Goal: Task Accomplishment & Management: Use online tool/utility

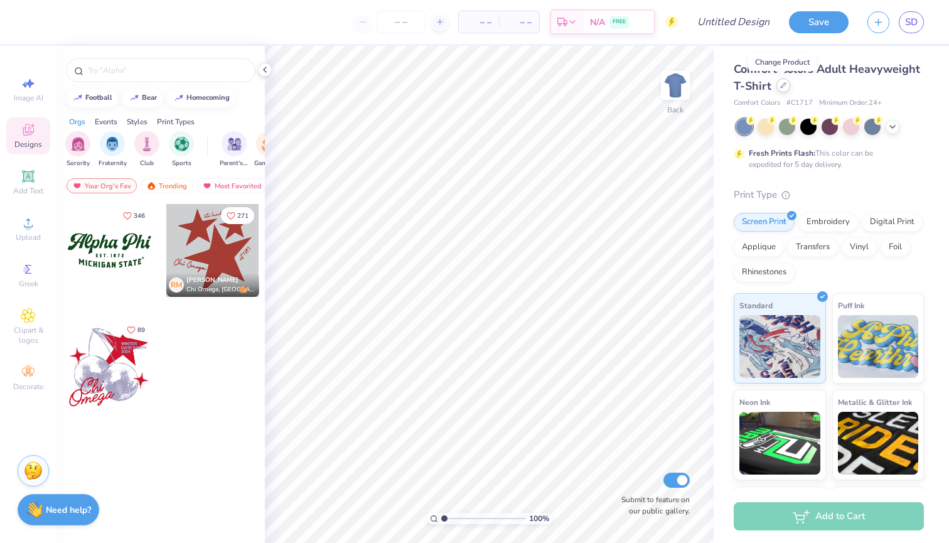
click at [782, 85] on icon at bounding box center [783, 85] width 6 height 6
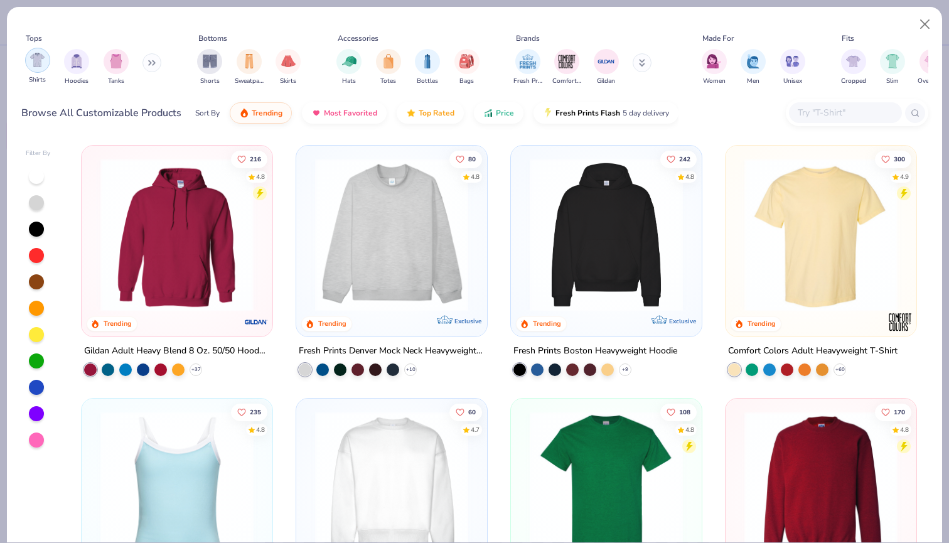
click at [31, 53] on img "filter for Shirts" at bounding box center [37, 60] width 14 height 14
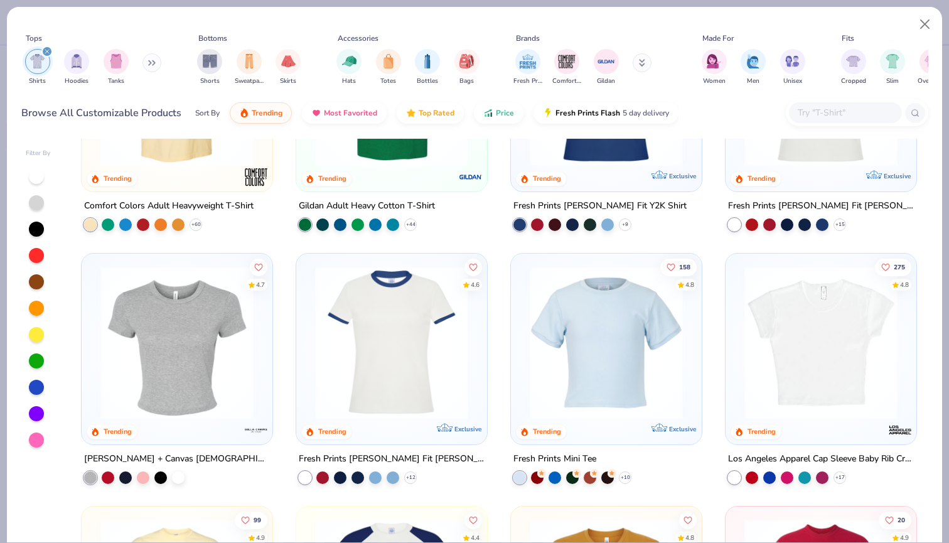
scroll to position [146, 0]
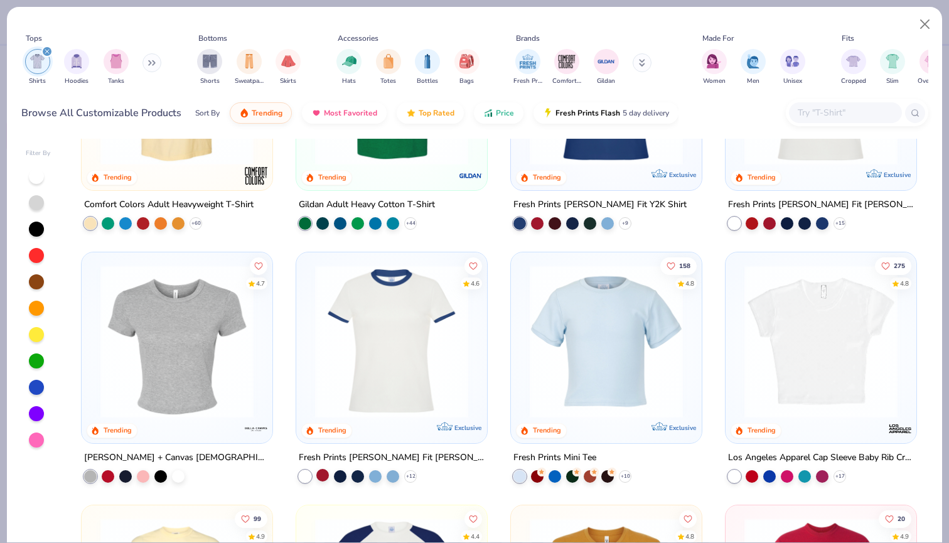
click at [323, 468] on div at bounding box center [322, 474] width 13 height 13
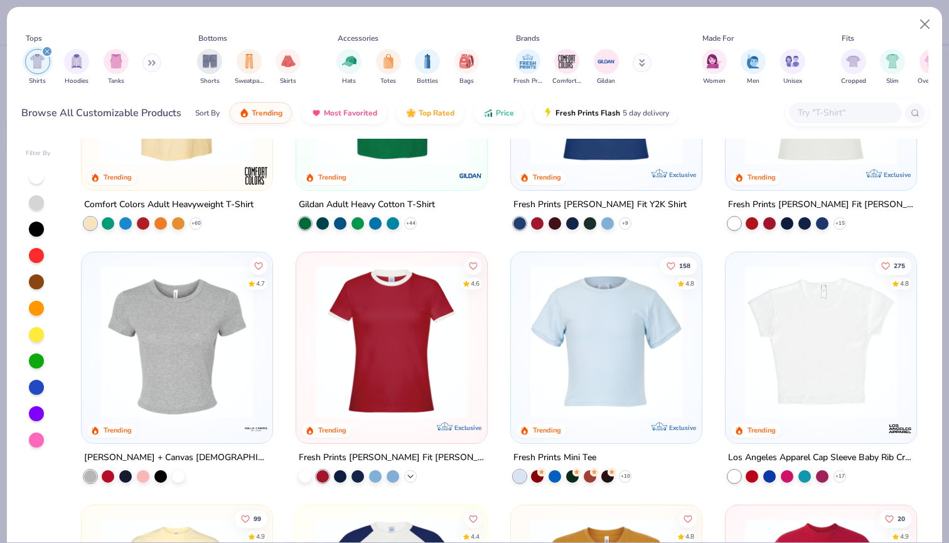
click at [408, 471] on icon at bounding box center [410, 476] width 10 height 10
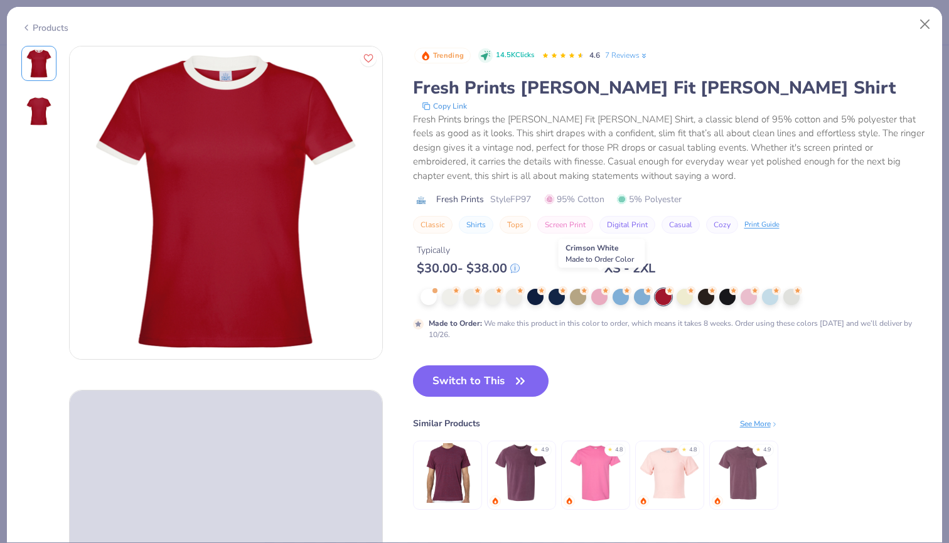
click at [655, 289] on div at bounding box center [663, 297] width 16 height 16
click at [442, 287] on div at bounding box center [450, 295] width 16 height 16
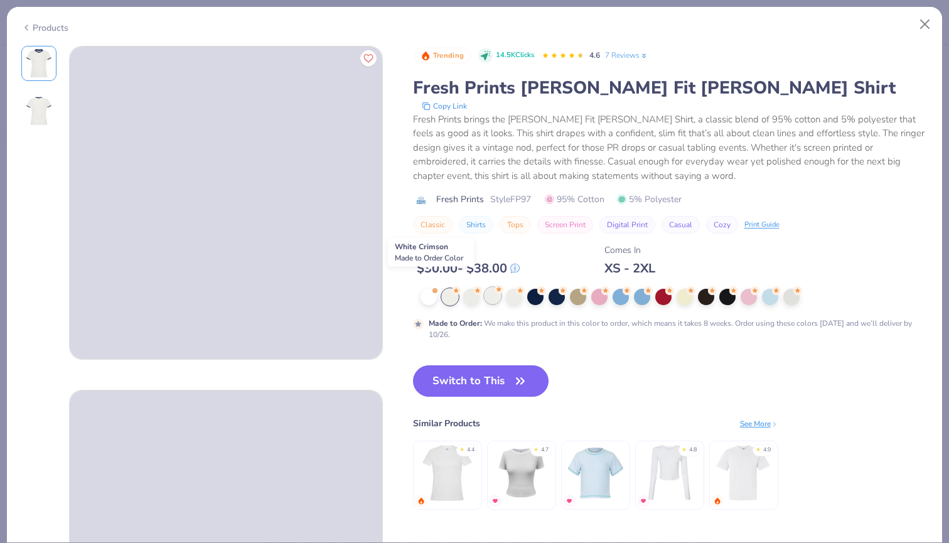
click at [484, 287] on div at bounding box center [492, 295] width 16 height 16
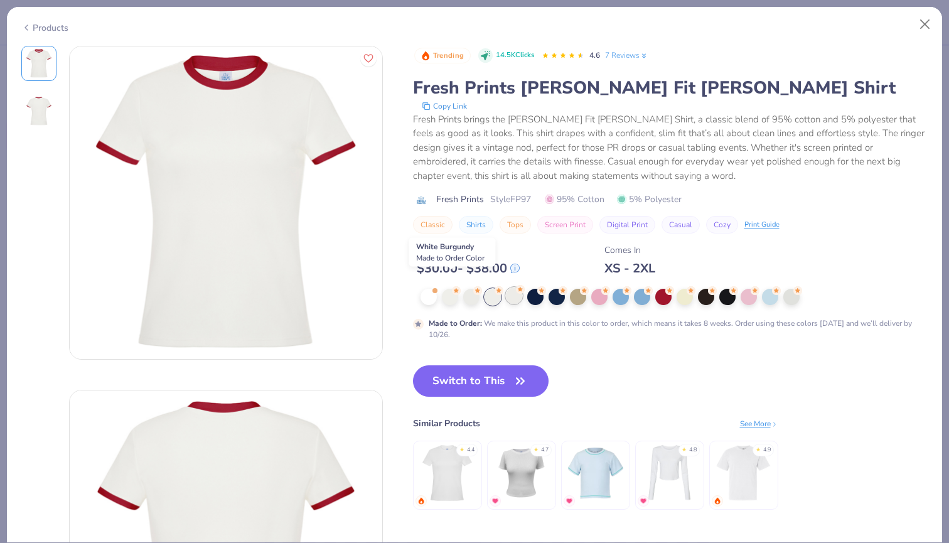
click at [506, 287] on div at bounding box center [514, 295] width 16 height 16
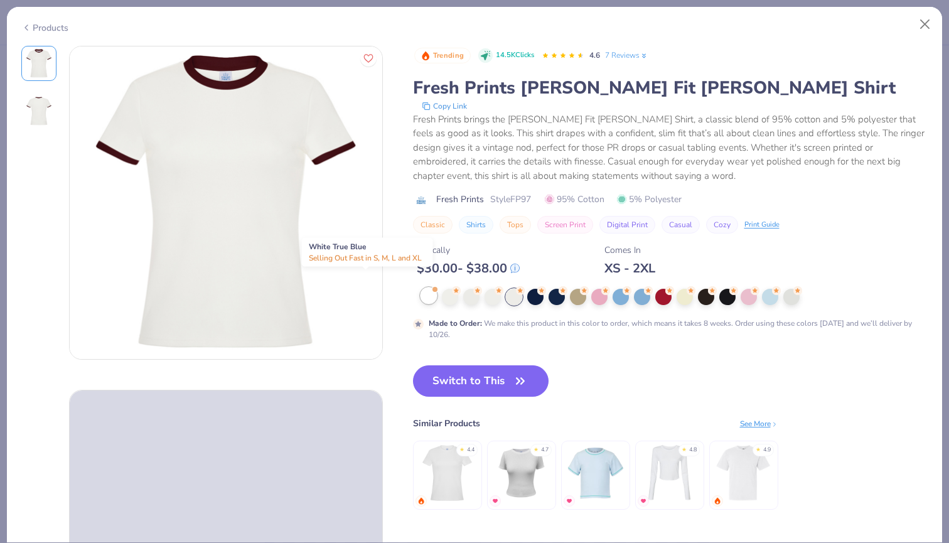
click at [420, 287] on div at bounding box center [428, 295] width 16 height 16
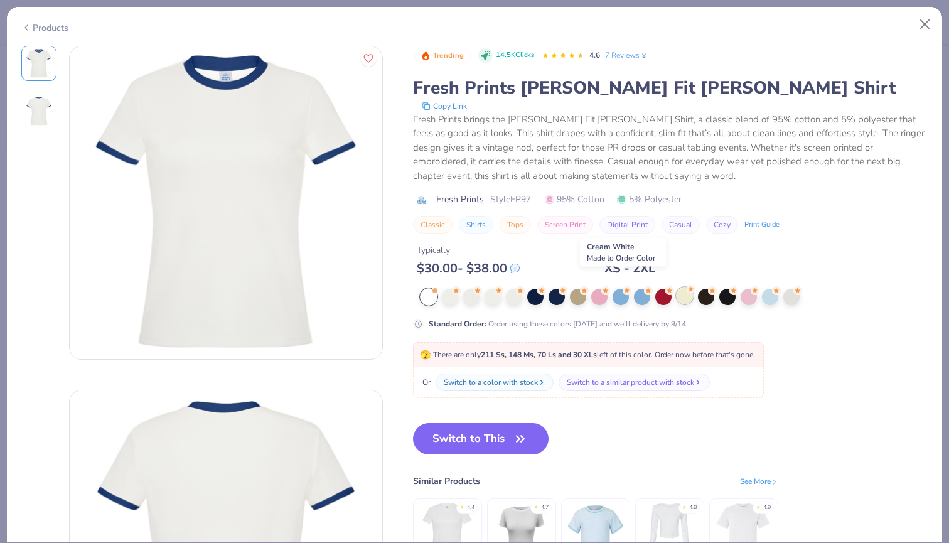
click at [676, 287] on div at bounding box center [684, 295] width 16 height 16
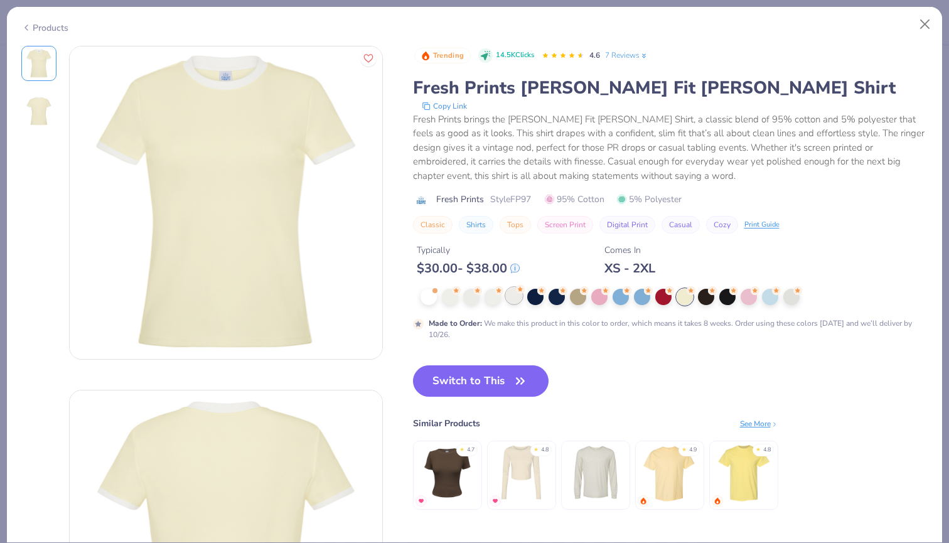
click at [506, 287] on div at bounding box center [514, 295] width 16 height 16
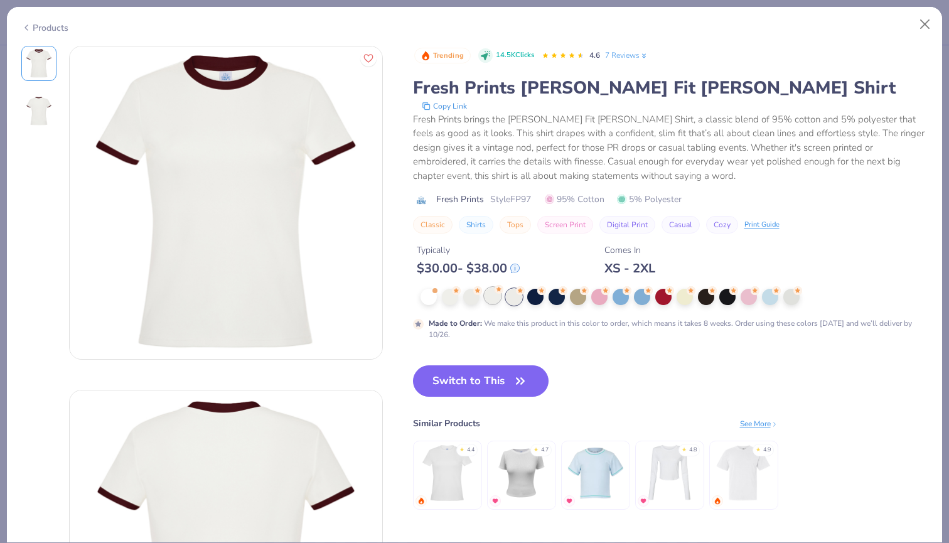
click at [484, 287] on div at bounding box center [492, 295] width 16 height 16
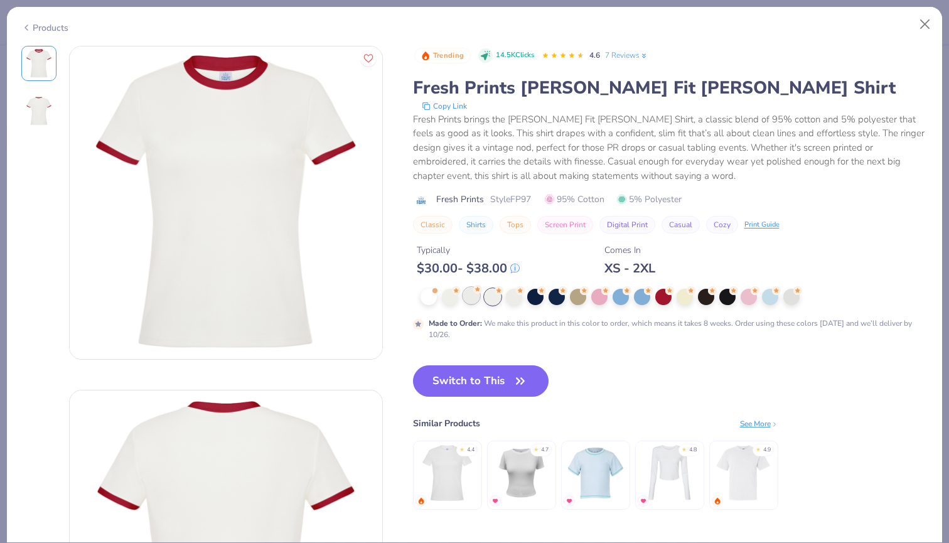
click at [463, 287] on div at bounding box center [471, 295] width 16 height 16
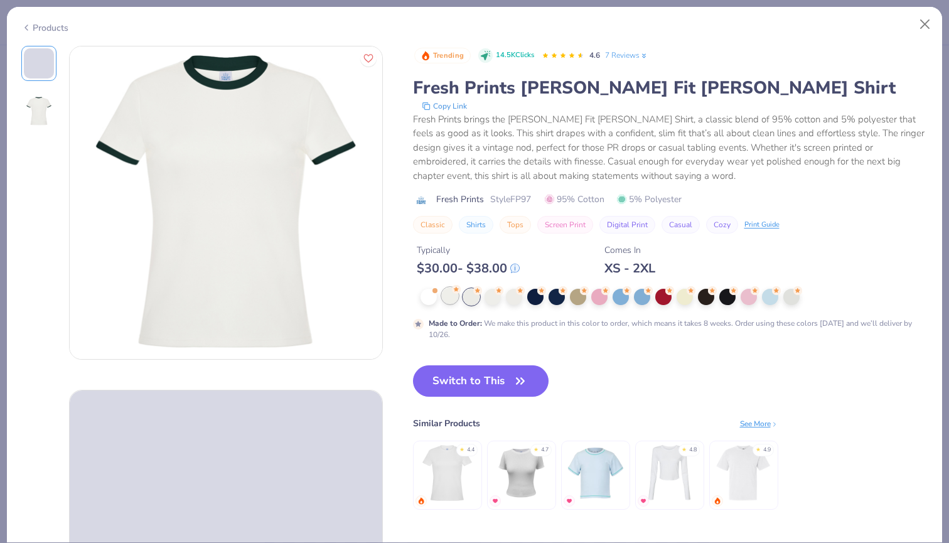
click at [442, 287] on div at bounding box center [450, 295] width 16 height 16
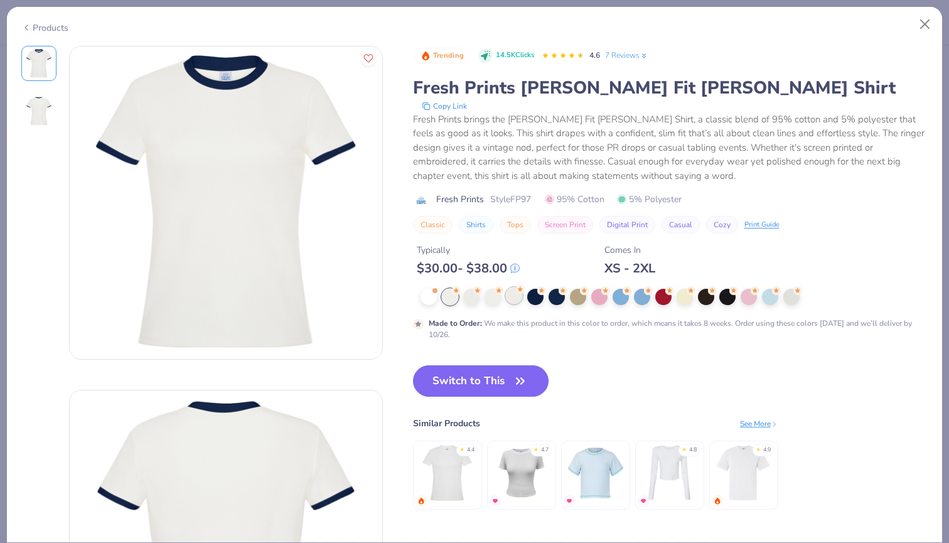
click at [506, 287] on div at bounding box center [514, 295] width 16 height 16
click at [484, 287] on div at bounding box center [492, 295] width 16 height 16
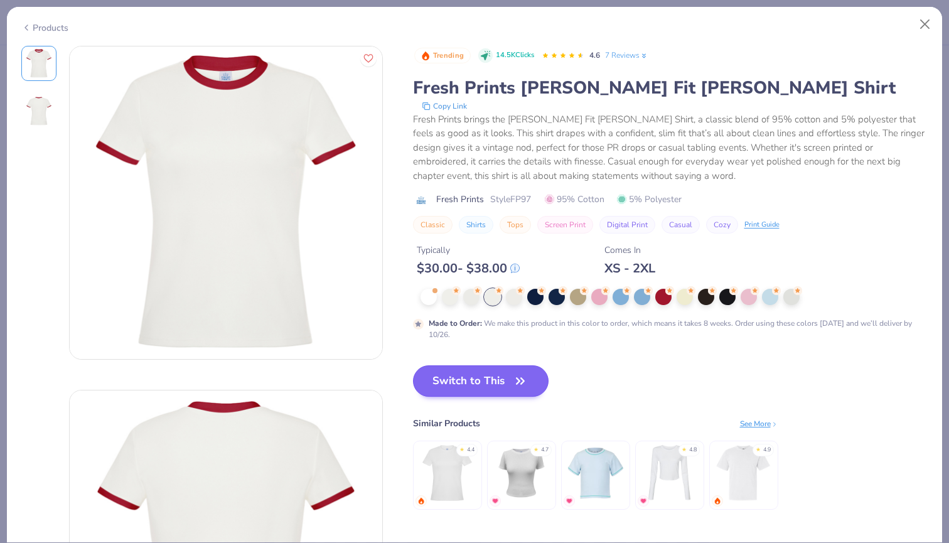
click at [424, 371] on button "Switch to This" at bounding box center [481, 380] width 136 height 31
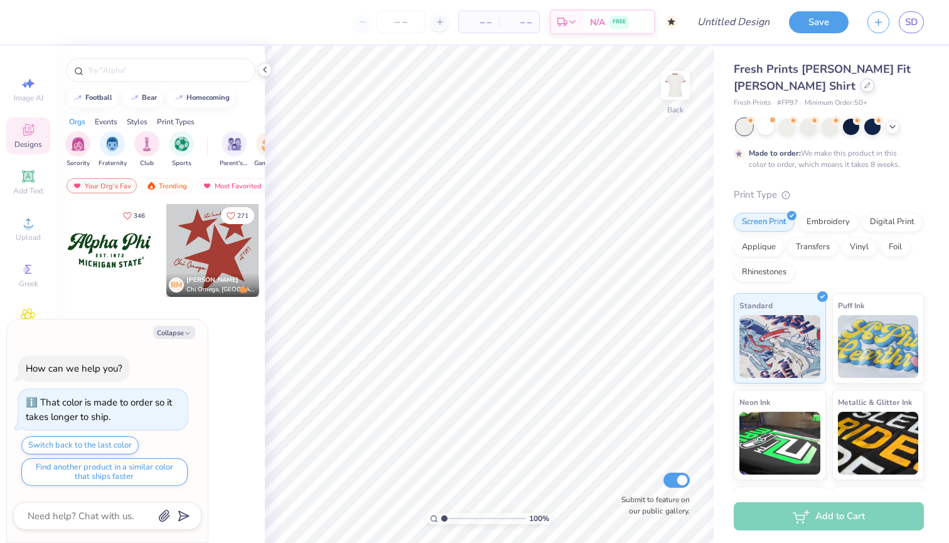
click at [860, 83] on div at bounding box center [867, 85] width 14 height 14
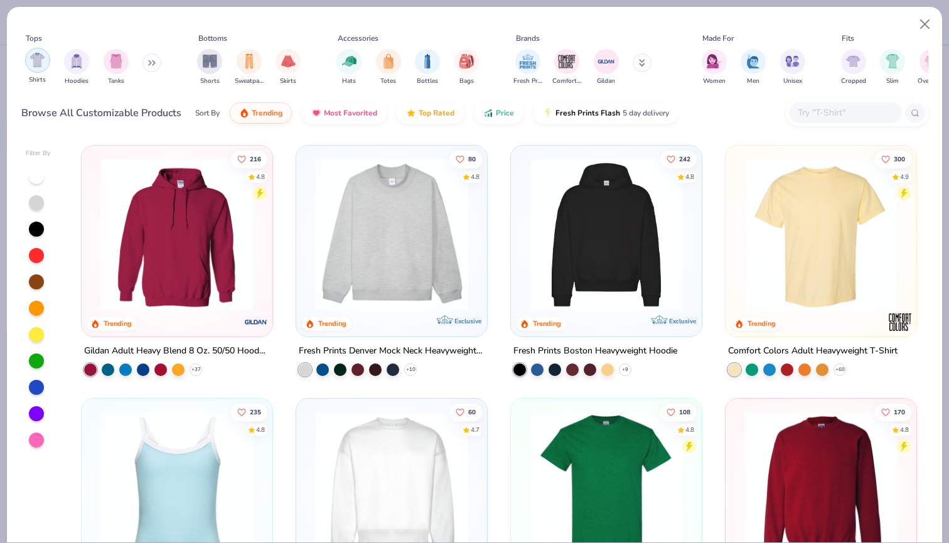
click at [35, 53] on img "filter for Shirts" at bounding box center [37, 60] width 14 height 14
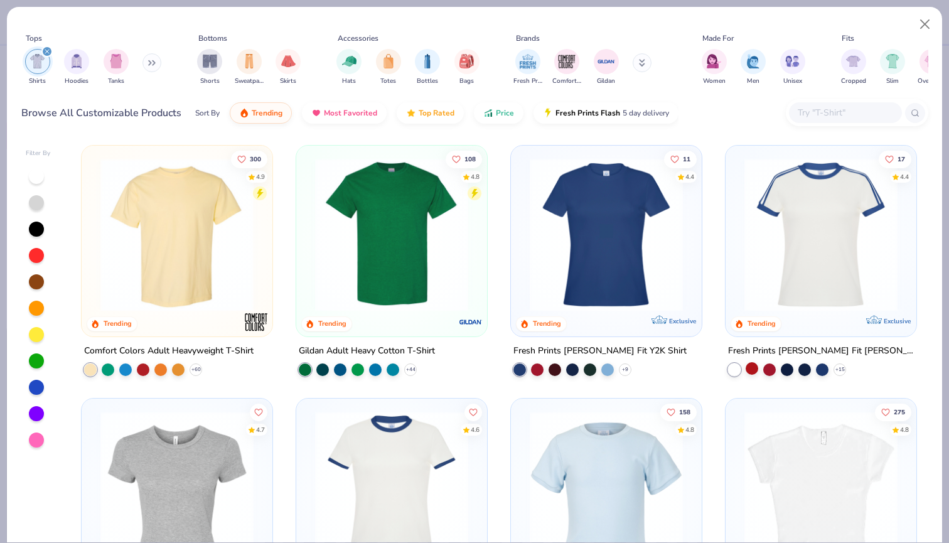
click at [752, 362] on div at bounding box center [751, 368] width 13 height 13
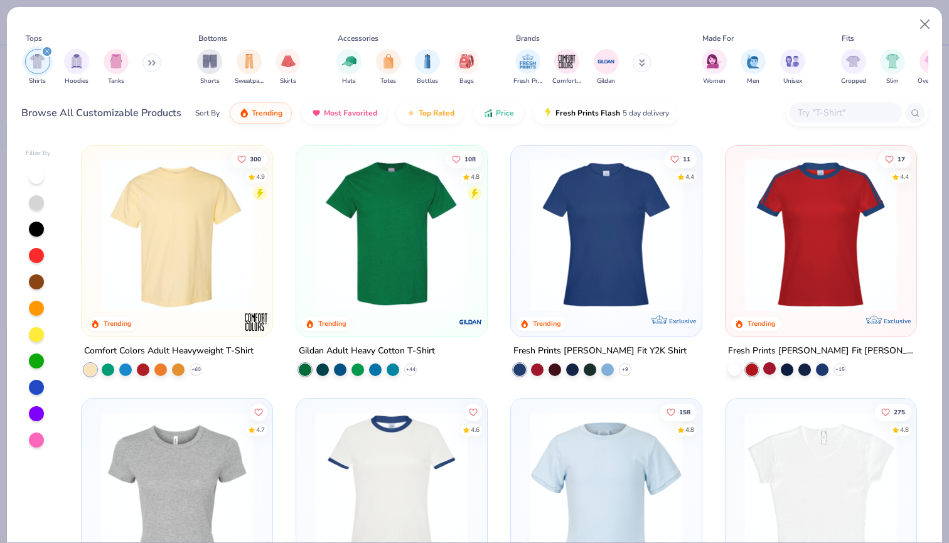
click at [765, 362] on div at bounding box center [769, 368] width 13 height 13
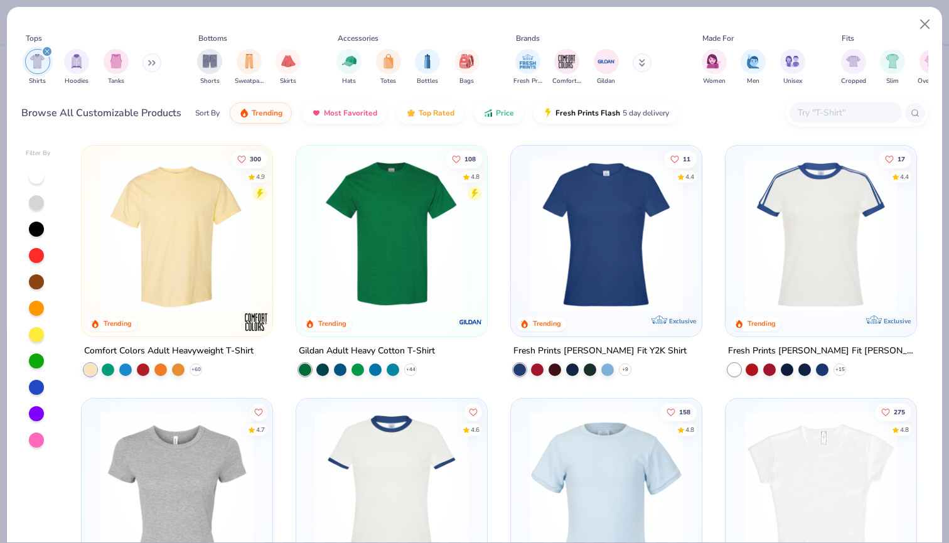
click at [794, 257] on img at bounding box center [821, 234] width 166 height 153
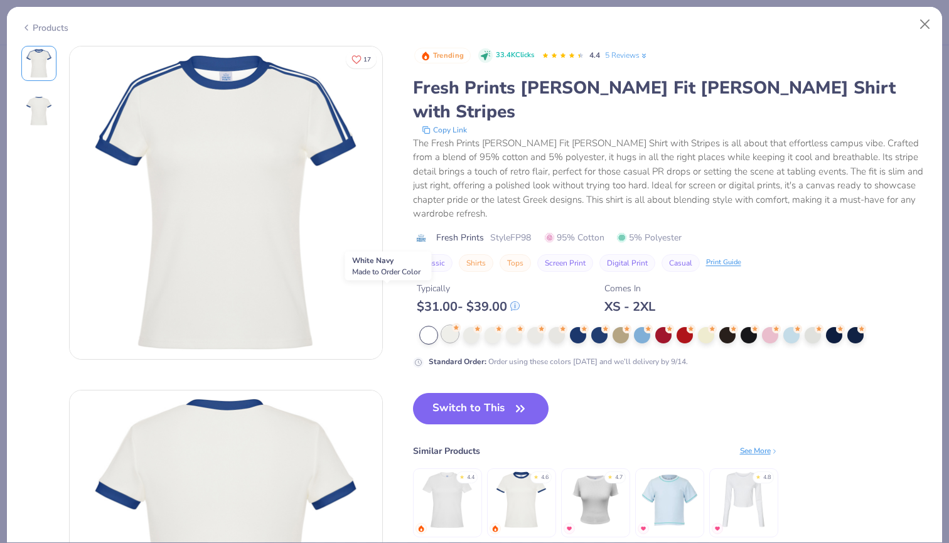
click at [442, 326] on div at bounding box center [450, 334] width 16 height 16
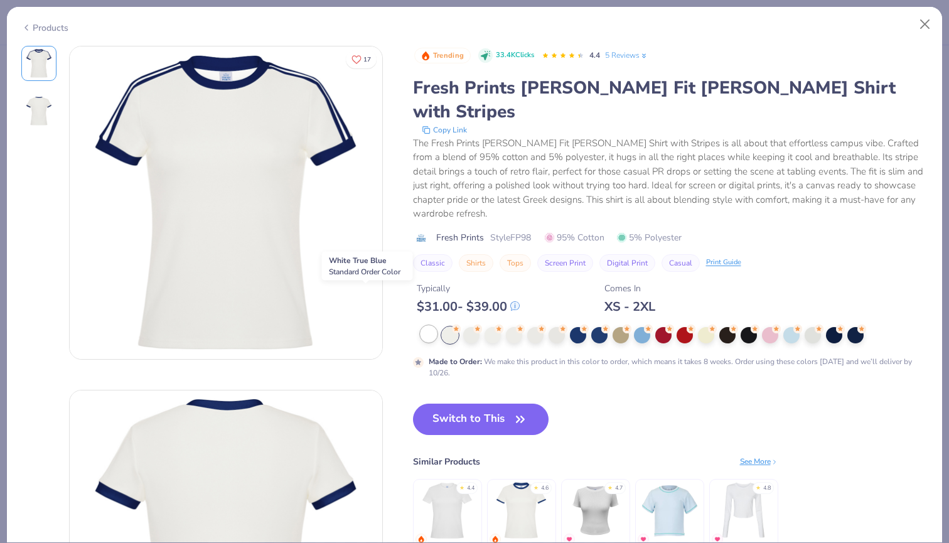
click at [420, 326] on div at bounding box center [428, 334] width 16 height 16
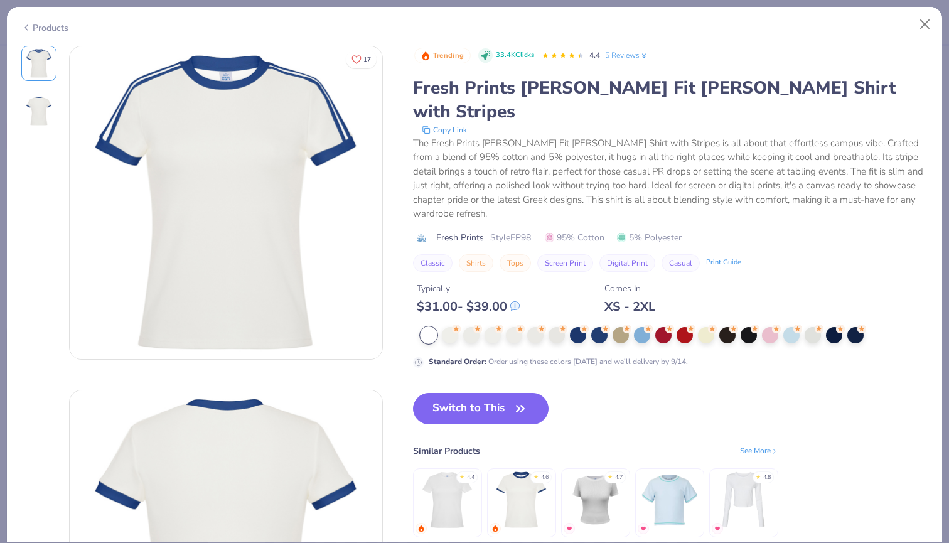
click at [38, 112] on img at bounding box center [39, 111] width 30 height 30
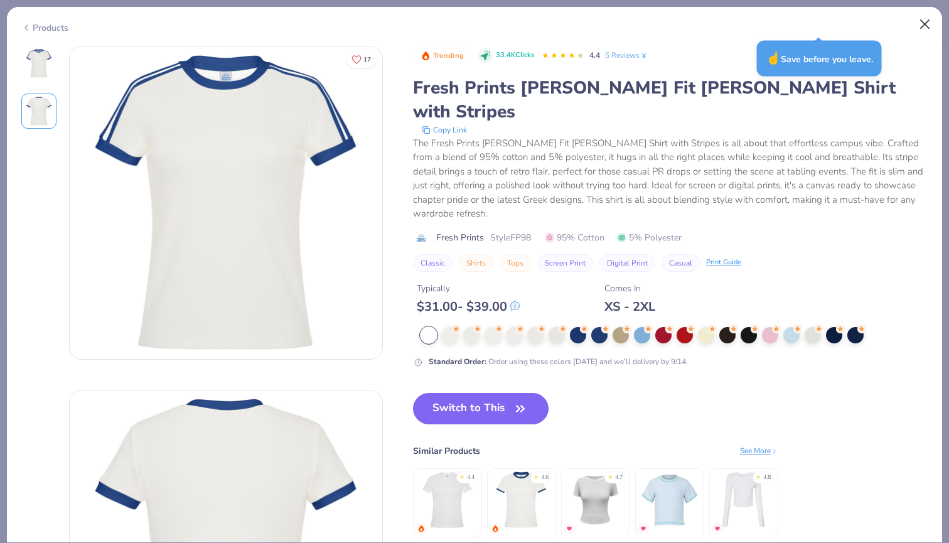
click at [927, 23] on button "Close" at bounding box center [925, 25] width 24 height 24
type textarea "x"
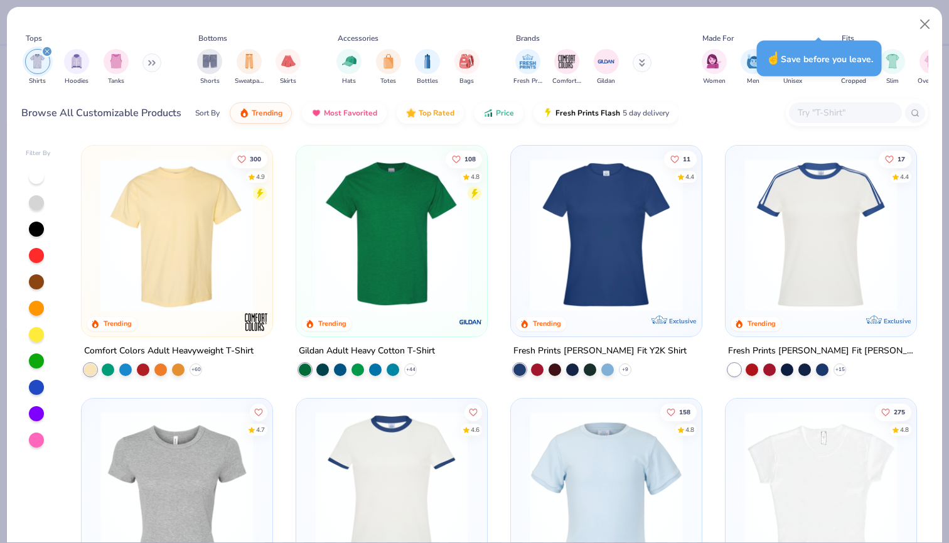
click at [820, 105] on input "text" at bounding box center [844, 112] width 97 height 14
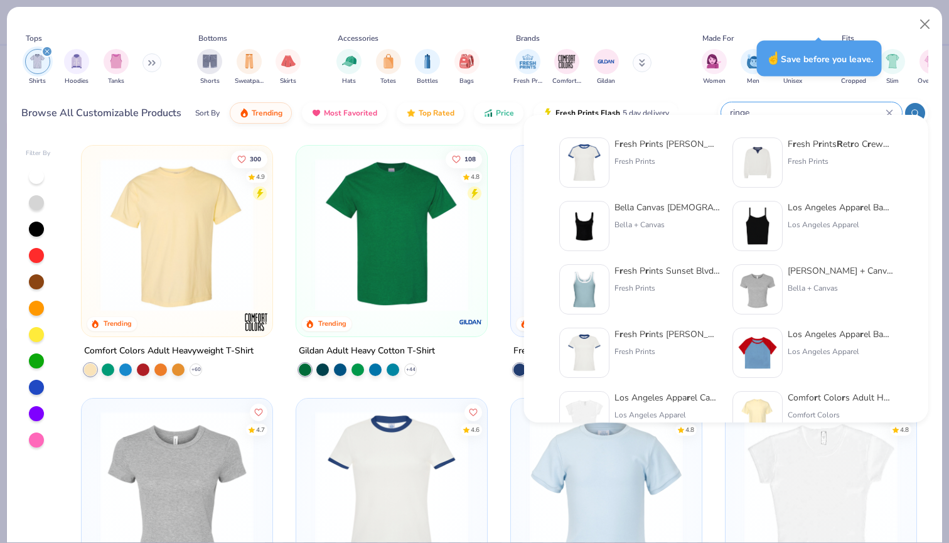
type input "ringer"
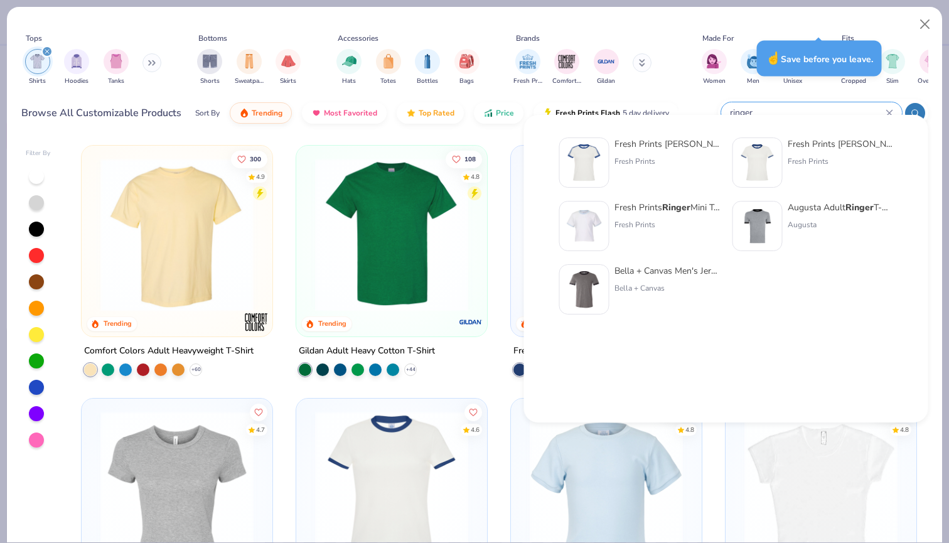
type textarea "x"
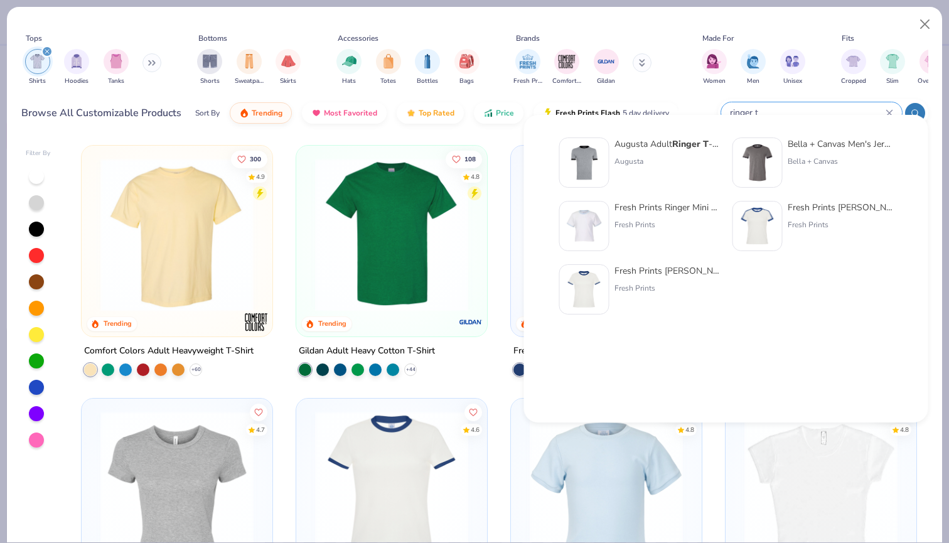
type input "ringer t"
click at [673, 214] on div "Fresh Prints Ringer Mini Tee Fresh Prints" at bounding box center [666, 226] width 105 height 50
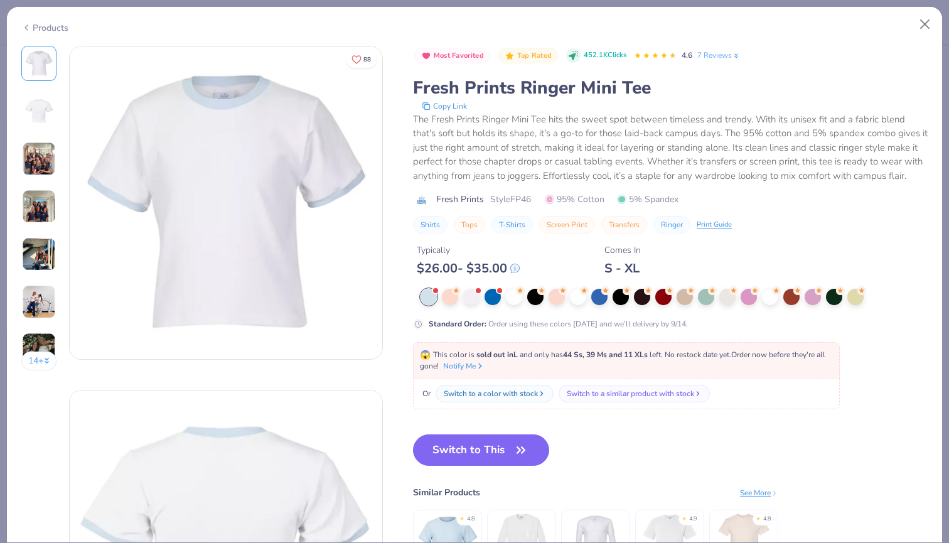
click at [420, 295] on div at bounding box center [667, 297] width 494 height 16
click at [442, 296] on div at bounding box center [450, 295] width 16 height 16
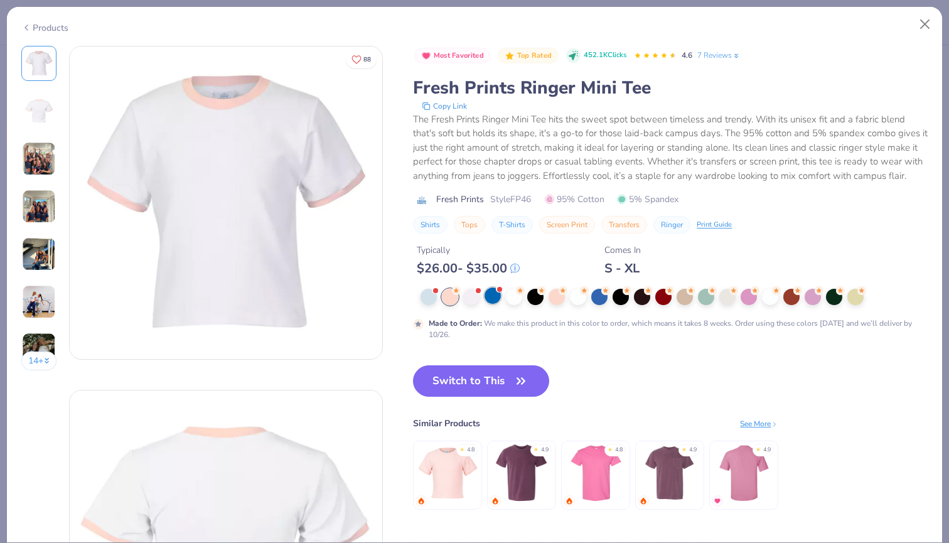
click at [420, 298] on div at bounding box center [667, 297] width 494 height 16
click at [484, 297] on div at bounding box center [492, 295] width 16 height 16
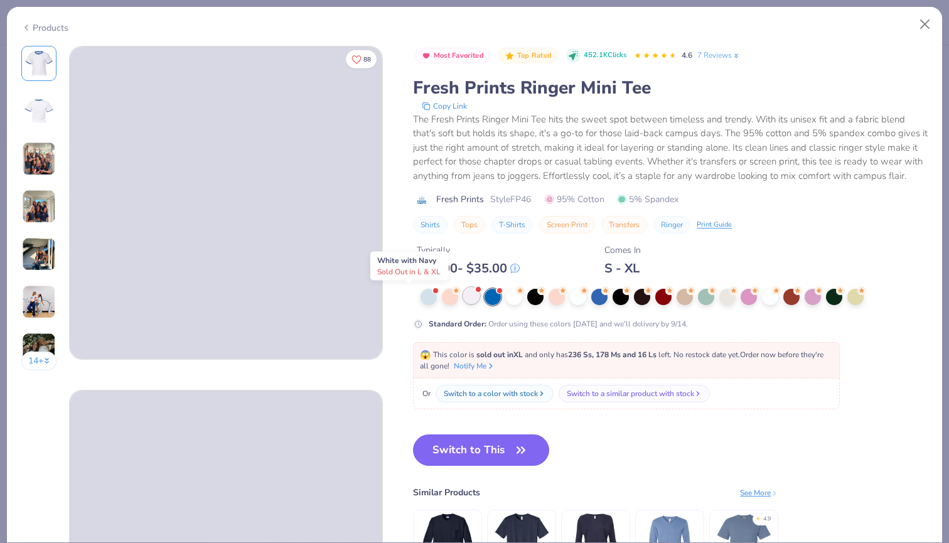
click at [463, 297] on div at bounding box center [471, 295] width 16 height 16
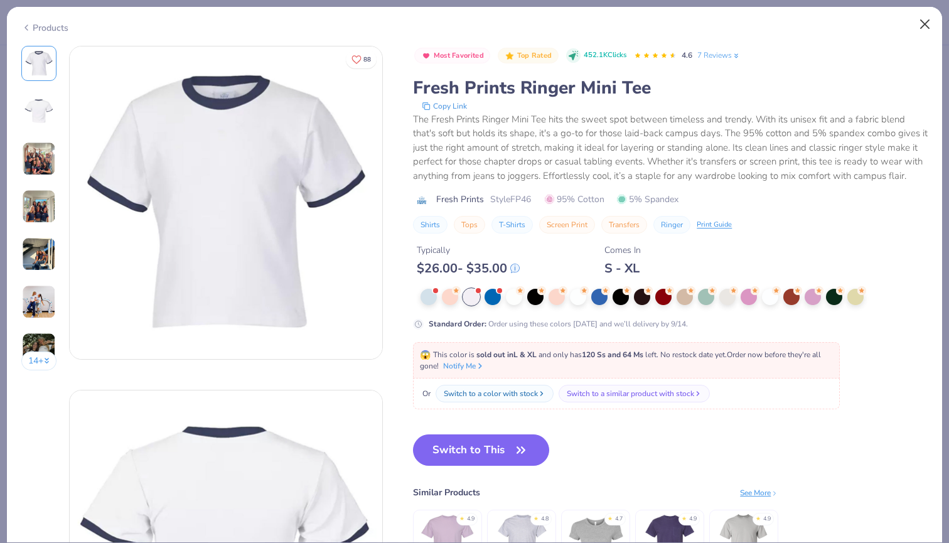
click at [929, 22] on button "Close" at bounding box center [925, 25] width 24 height 24
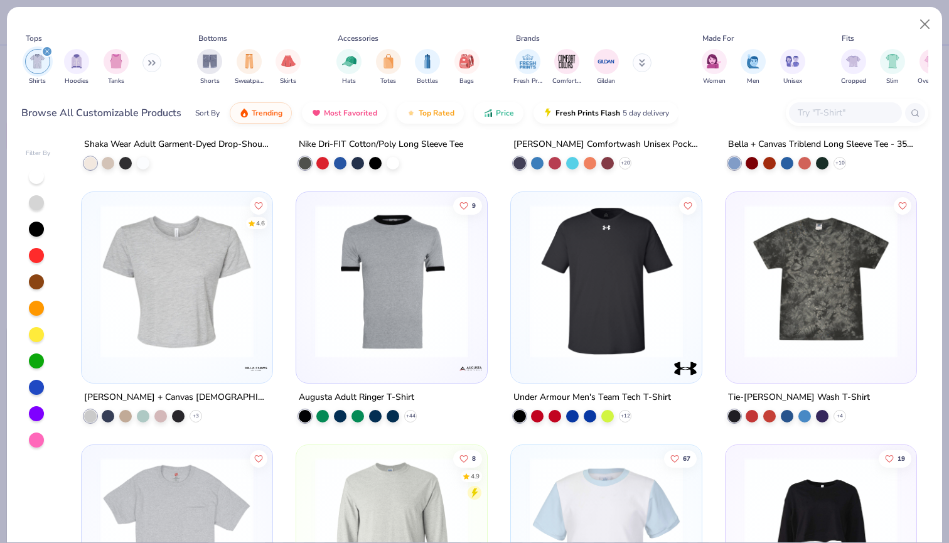
scroll to position [2240, 0]
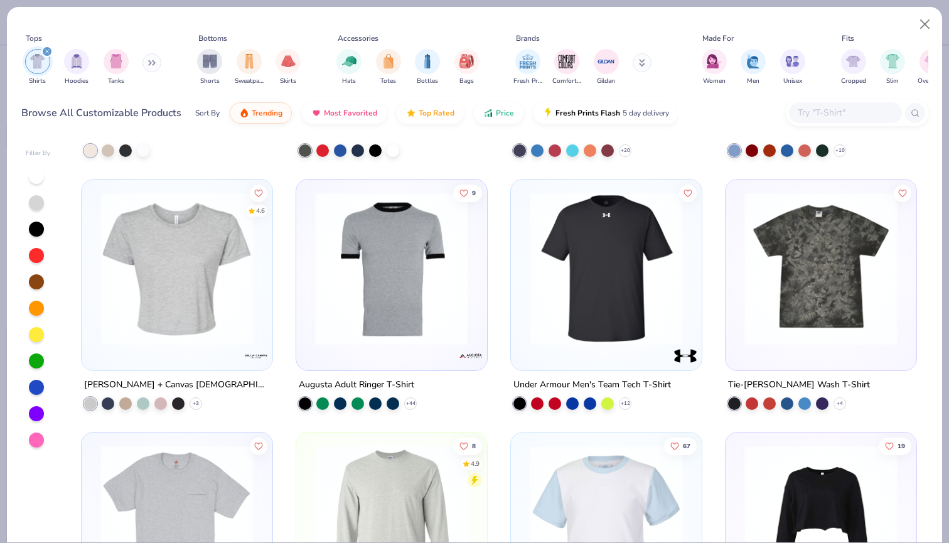
click at [402, 304] on img at bounding box center [392, 268] width 166 height 153
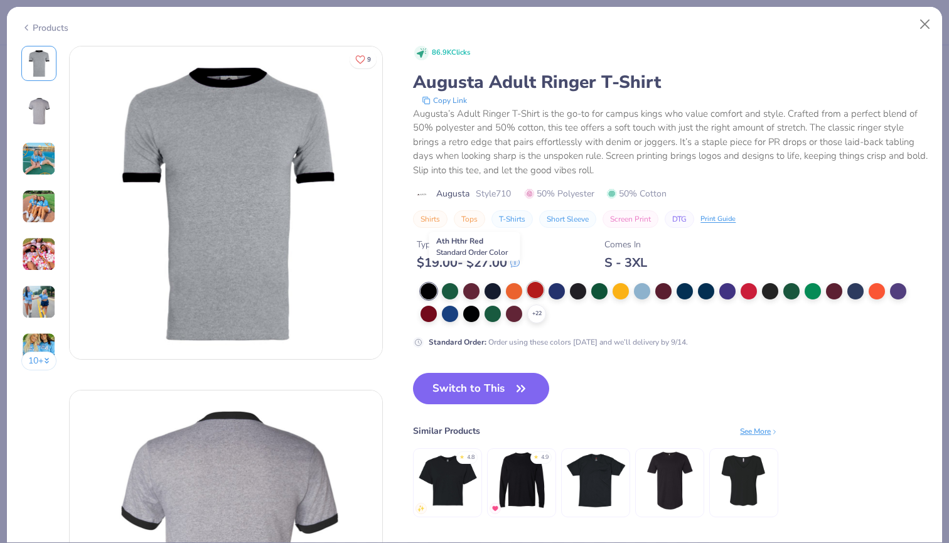
click at [527, 282] on div at bounding box center [535, 290] width 16 height 16
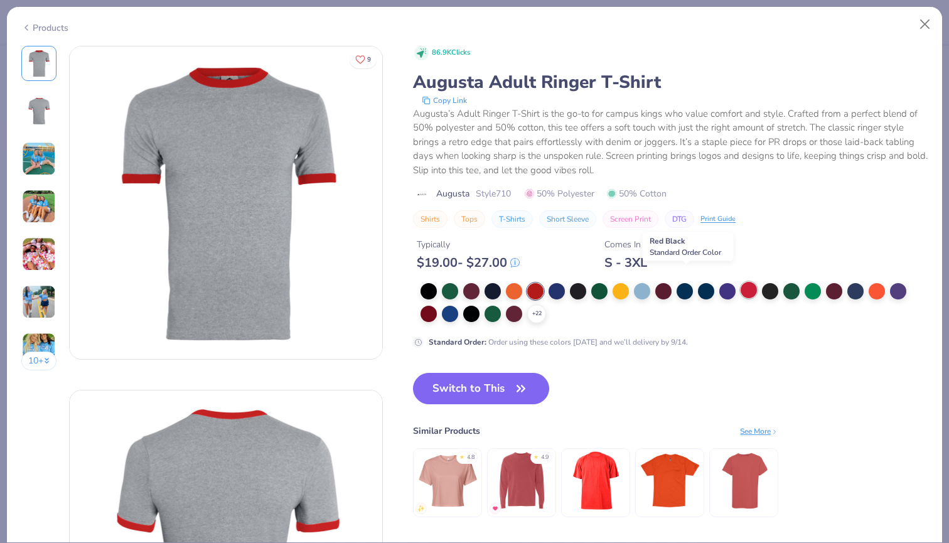
click at [740, 282] on div at bounding box center [748, 290] width 16 height 16
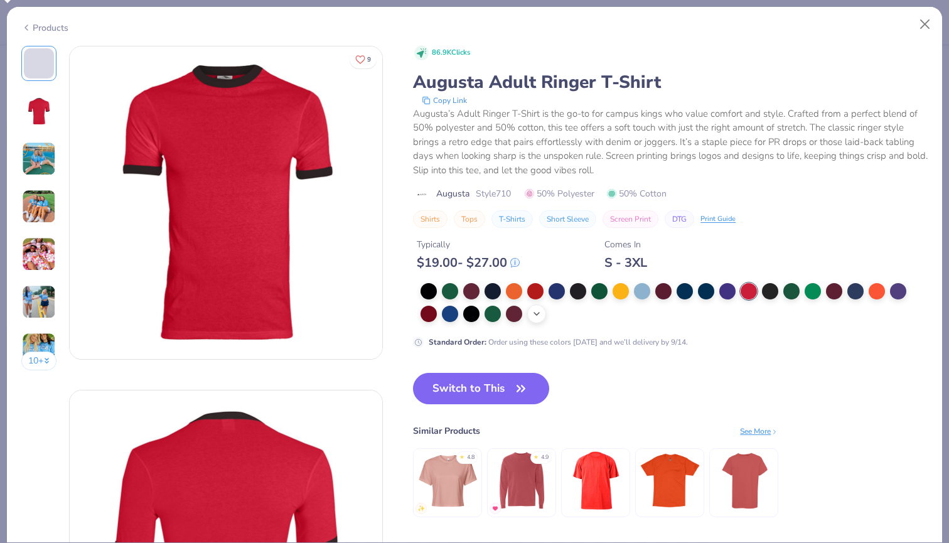
click at [531, 309] on icon at bounding box center [536, 314] width 10 height 10
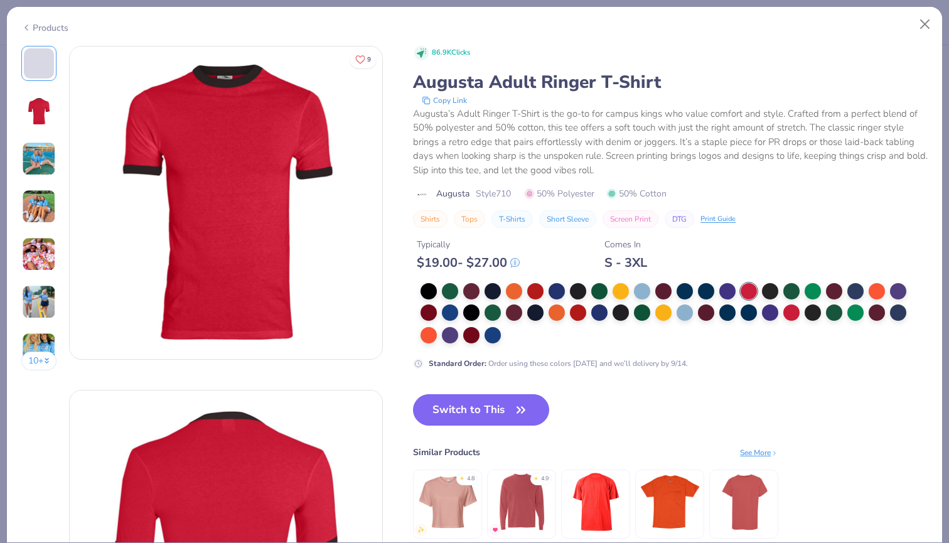
click at [450, 322] on div at bounding box center [667, 313] width 494 height 61
click at [484, 327] on div at bounding box center [492, 334] width 16 height 16
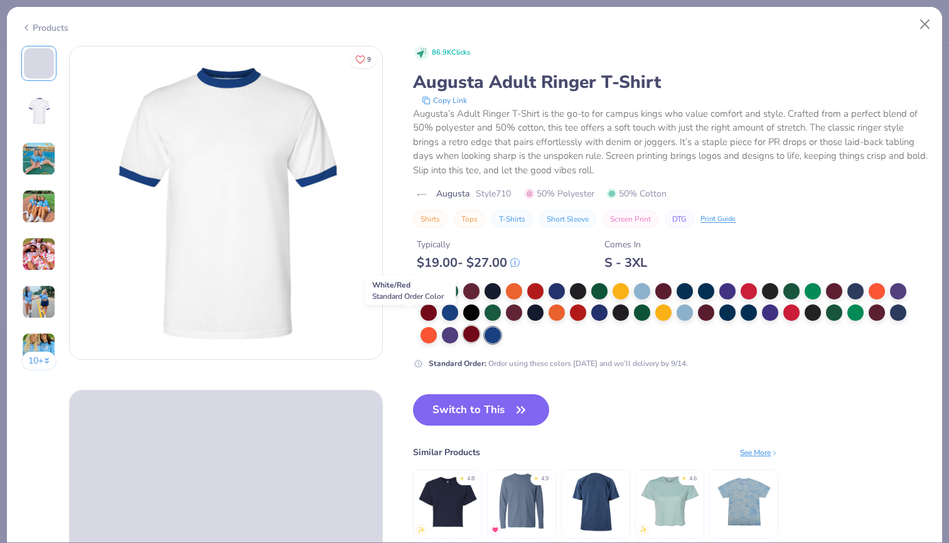
click at [463, 326] on div at bounding box center [471, 334] width 16 height 16
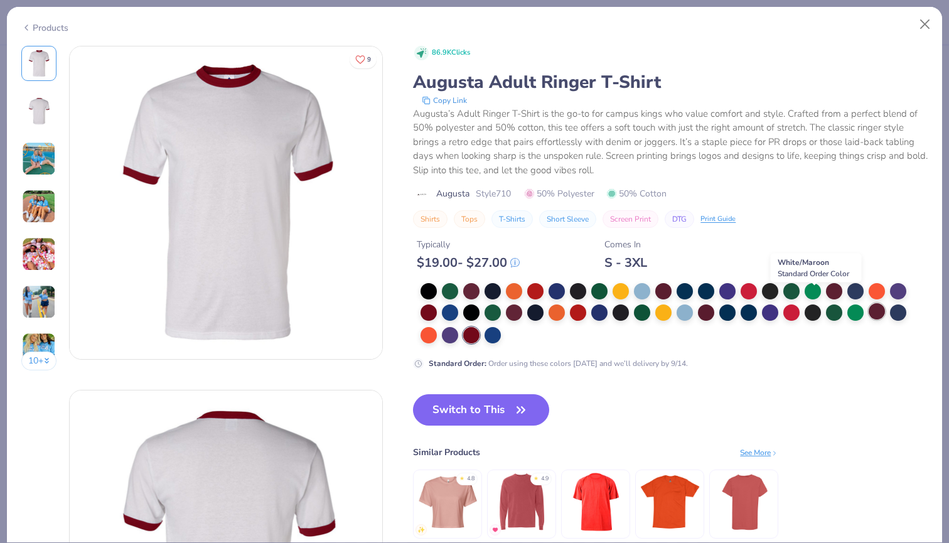
click at [868, 303] on div at bounding box center [876, 311] width 16 height 16
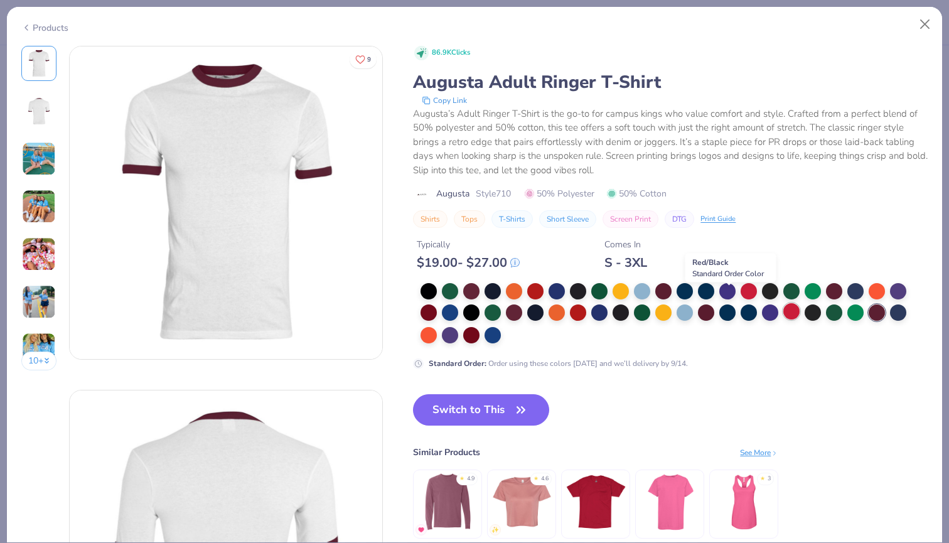
click at [783, 303] on div at bounding box center [791, 311] width 16 height 16
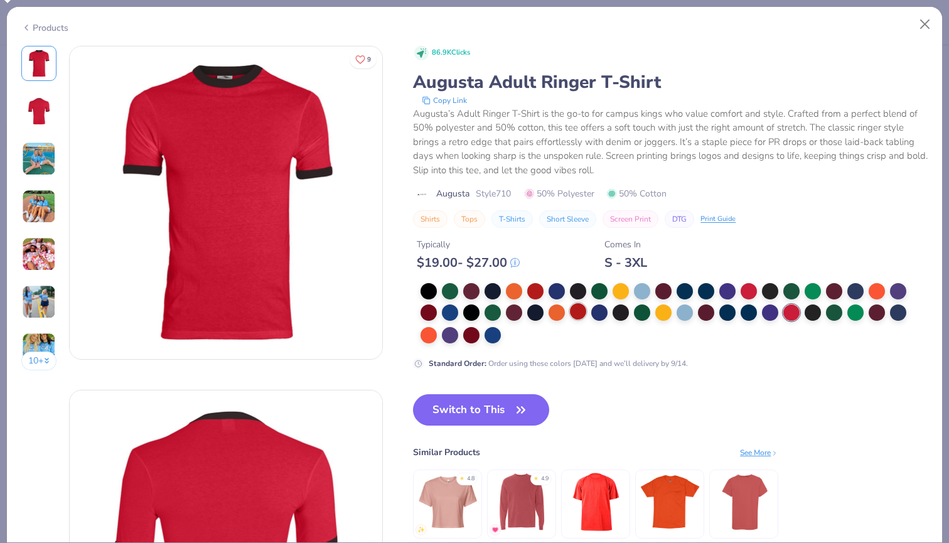
click at [570, 303] on div at bounding box center [578, 311] width 16 height 16
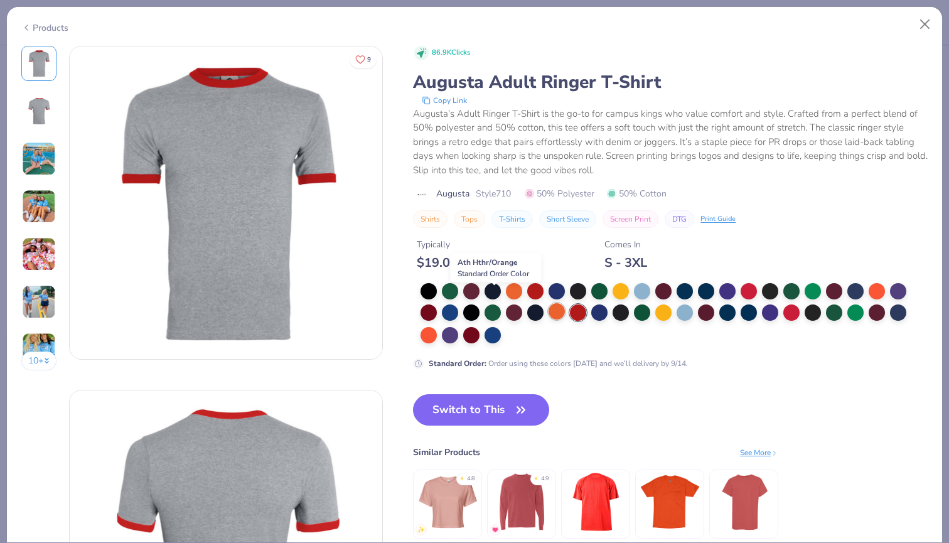
click at [548, 303] on div at bounding box center [556, 311] width 16 height 16
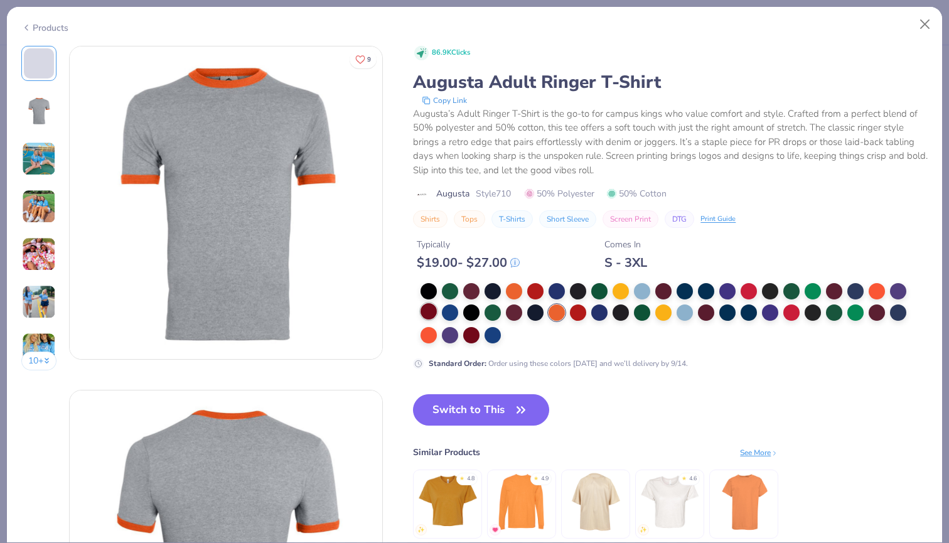
click at [420, 303] on div at bounding box center [428, 311] width 16 height 16
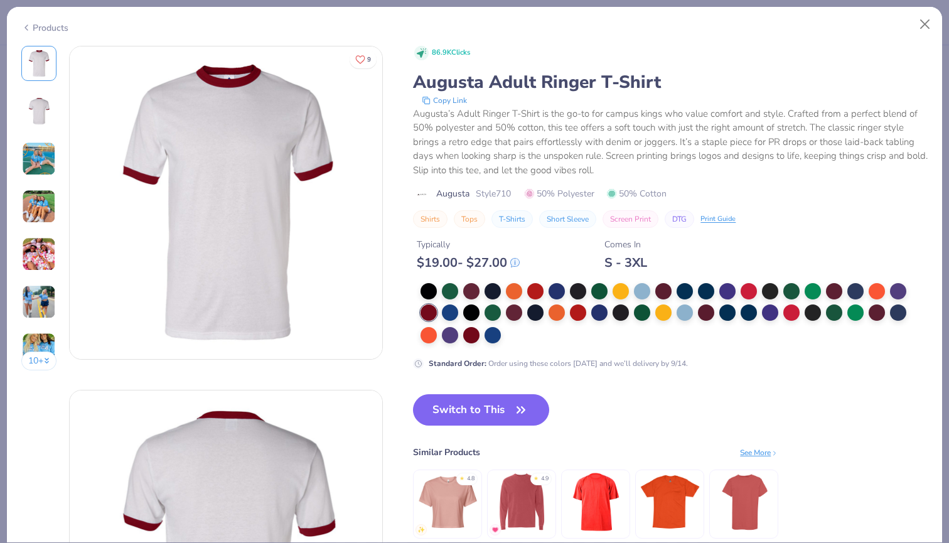
click at [38, 200] on img at bounding box center [39, 206] width 34 height 34
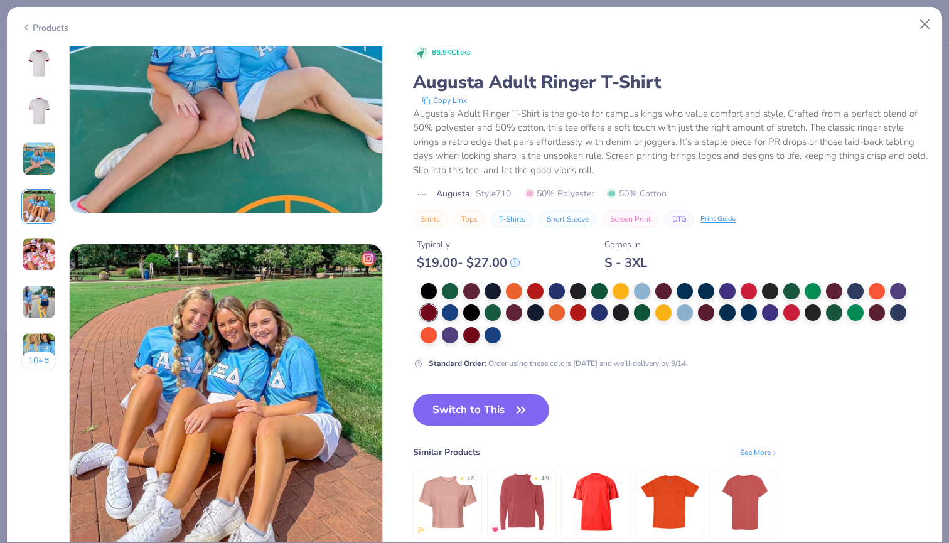
scroll to position [843, 0]
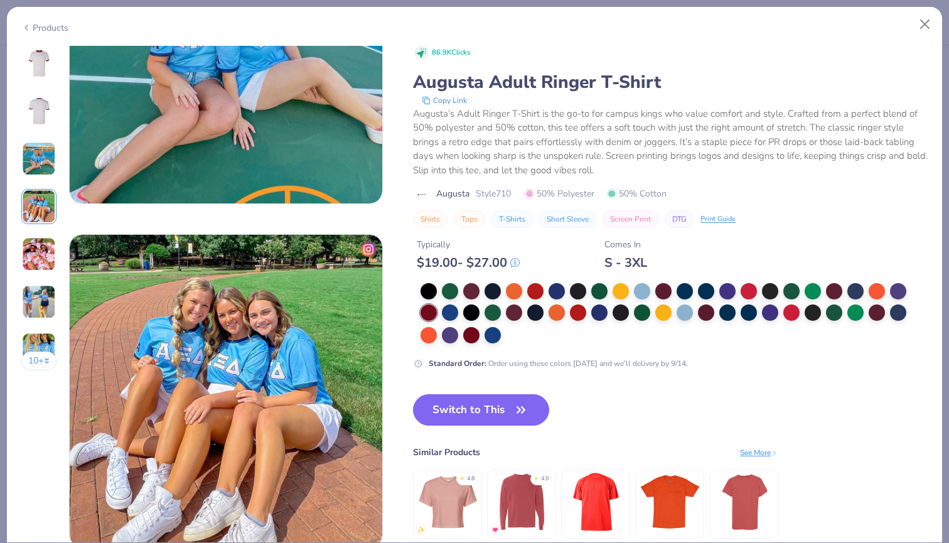
click at [45, 290] on img at bounding box center [39, 302] width 34 height 34
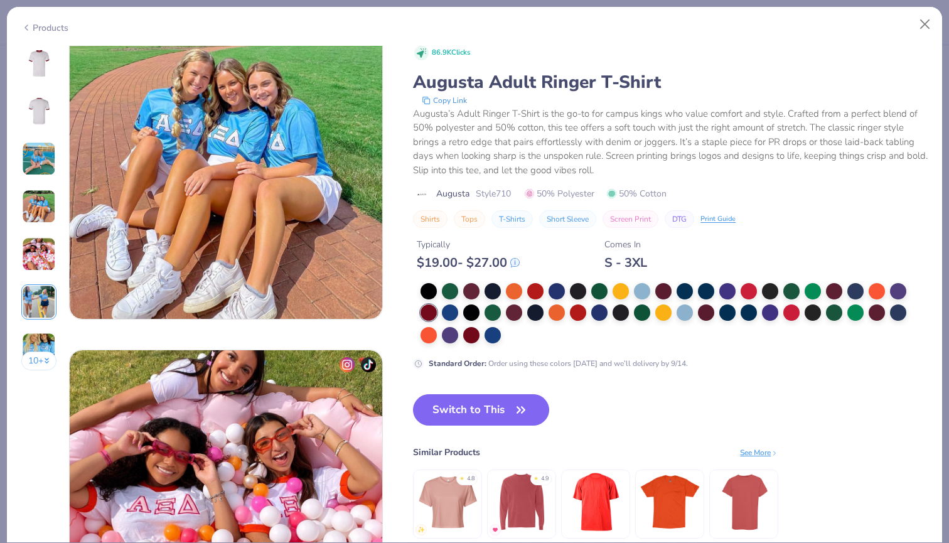
scroll to position [900, 0]
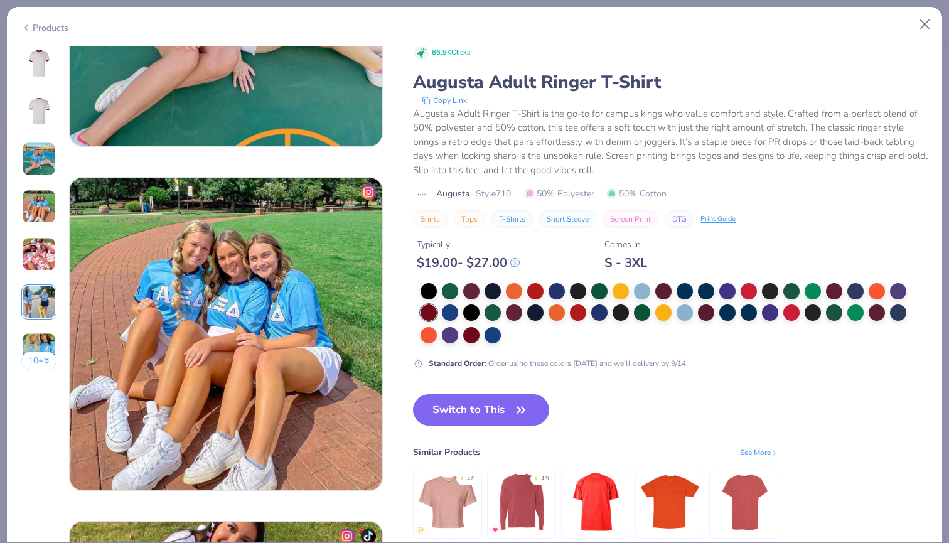
click at [35, 67] on img at bounding box center [39, 63] width 30 height 30
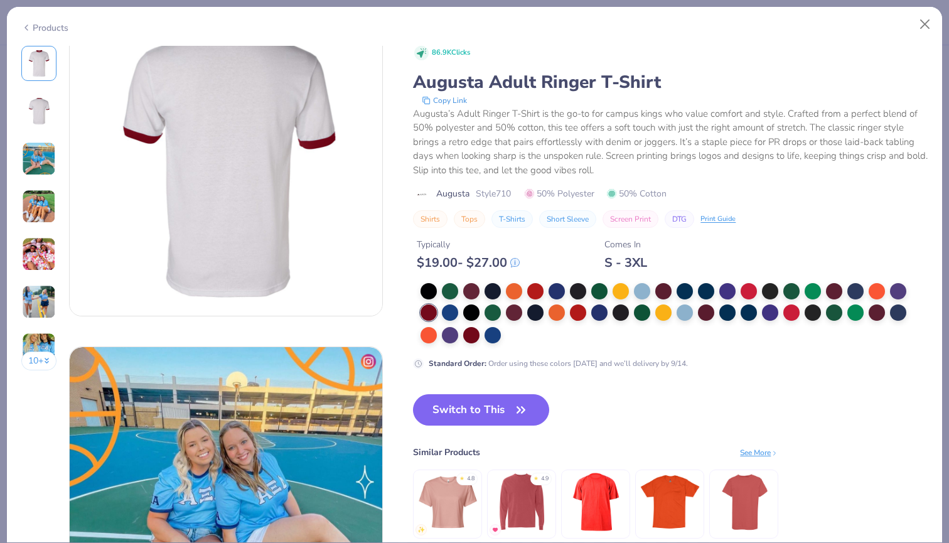
scroll to position [0, 0]
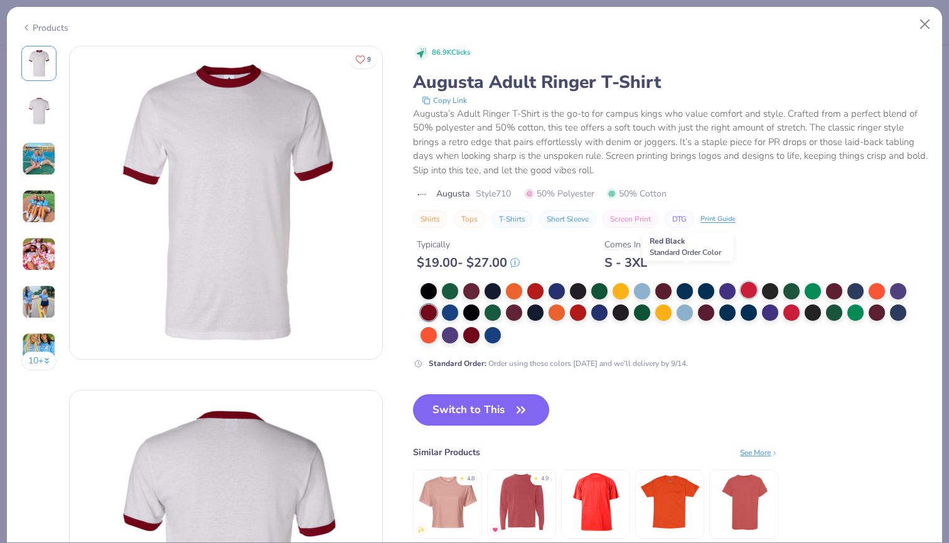
click at [740, 282] on div at bounding box center [748, 290] width 16 height 16
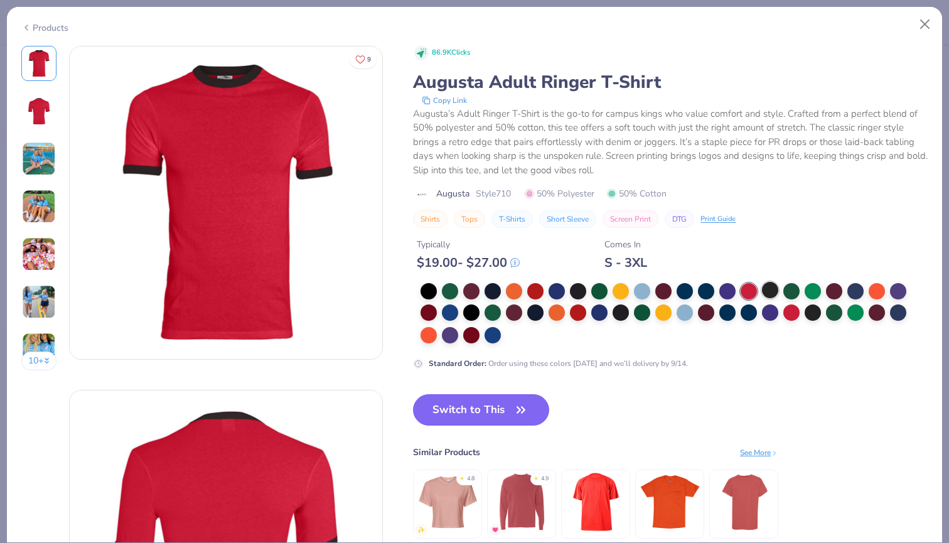
click at [762, 282] on div at bounding box center [770, 290] width 16 height 16
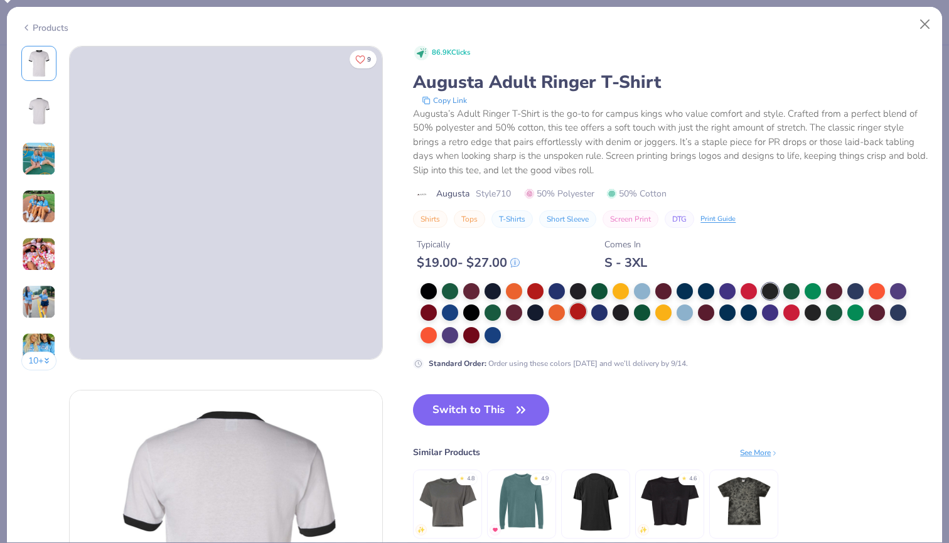
click at [570, 303] on div at bounding box center [578, 311] width 16 height 16
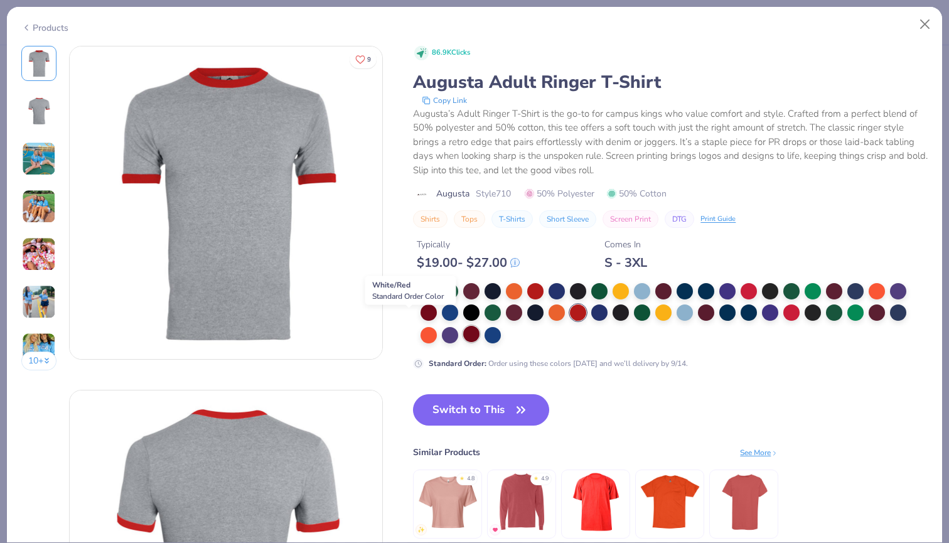
click at [463, 326] on div at bounding box center [471, 334] width 16 height 16
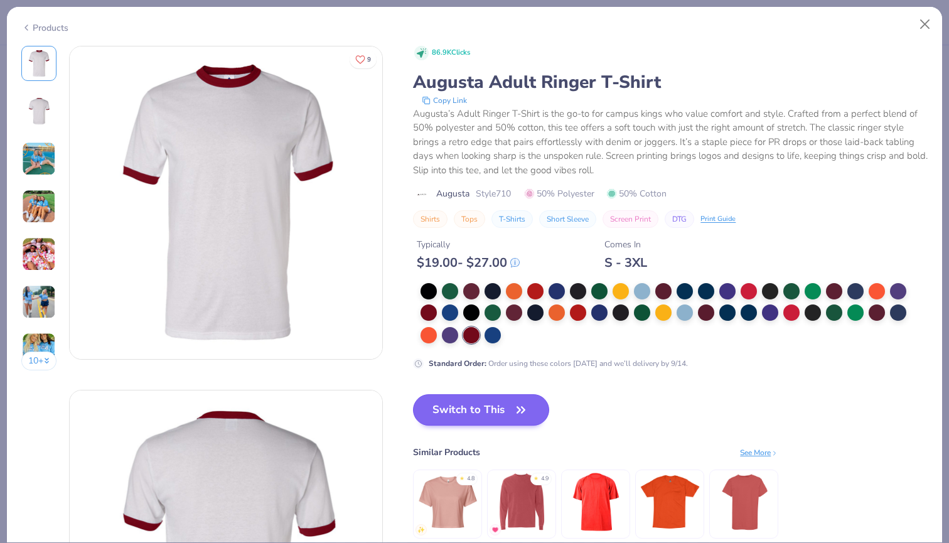
click at [413, 394] on button "Switch to This" at bounding box center [481, 409] width 136 height 31
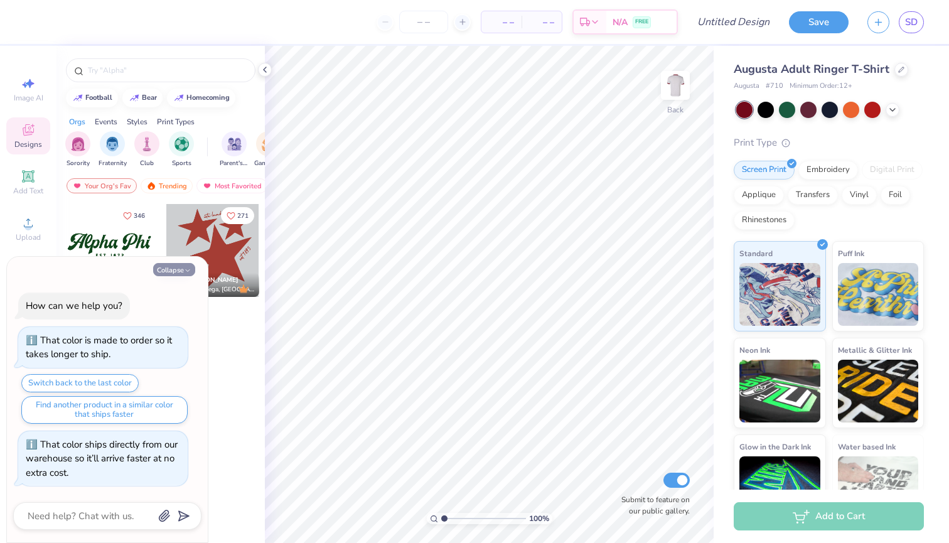
click at [184, 274] on icon "button" at bounding box center [188, 271] width 8 height 8
type textarea "x"
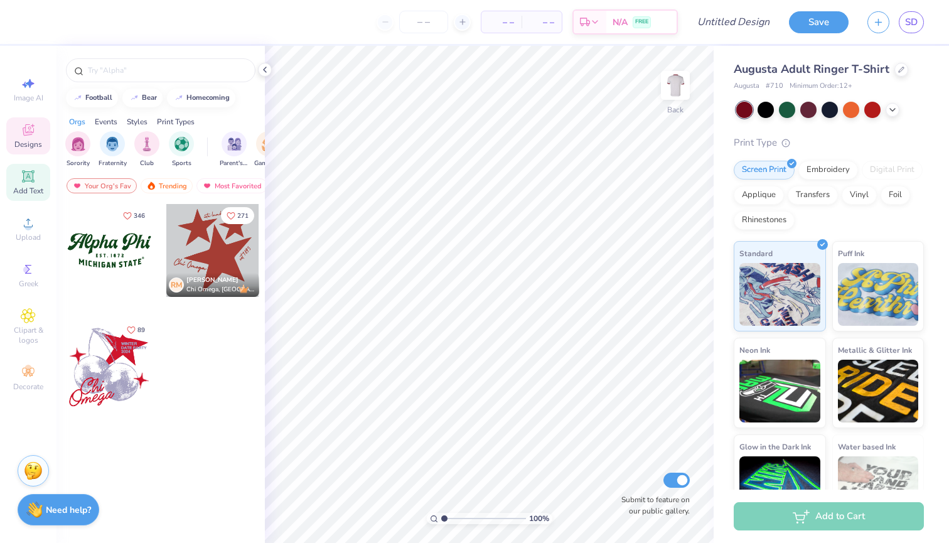
click at [27, 182] on icon at bounding box center [28, 176] width 15 height 15
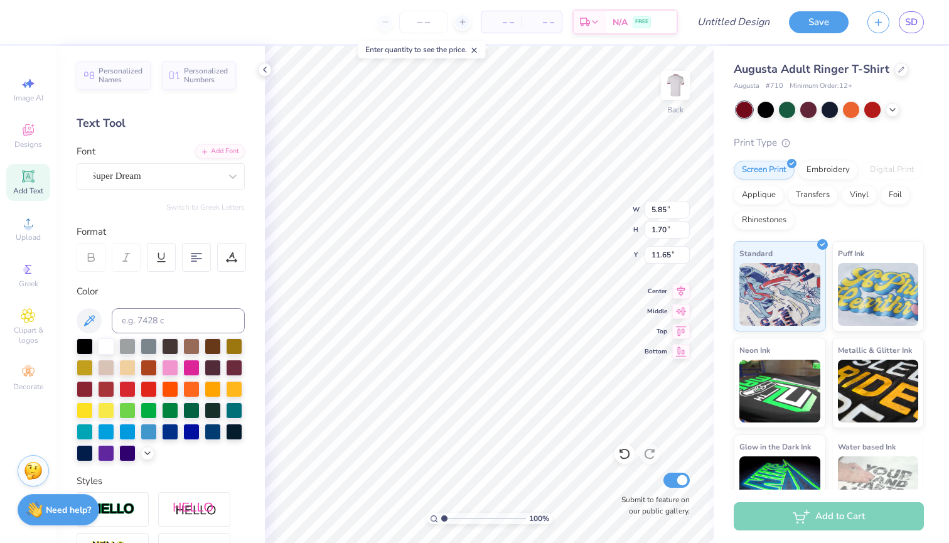
type textarea "X"
type textarea "h"
type textarea "Happy Camper"
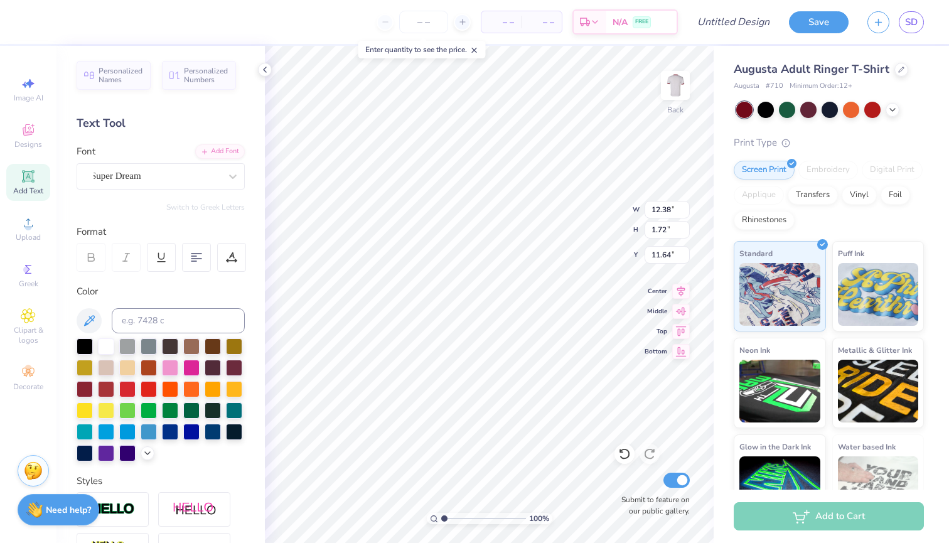
type input "3.72"
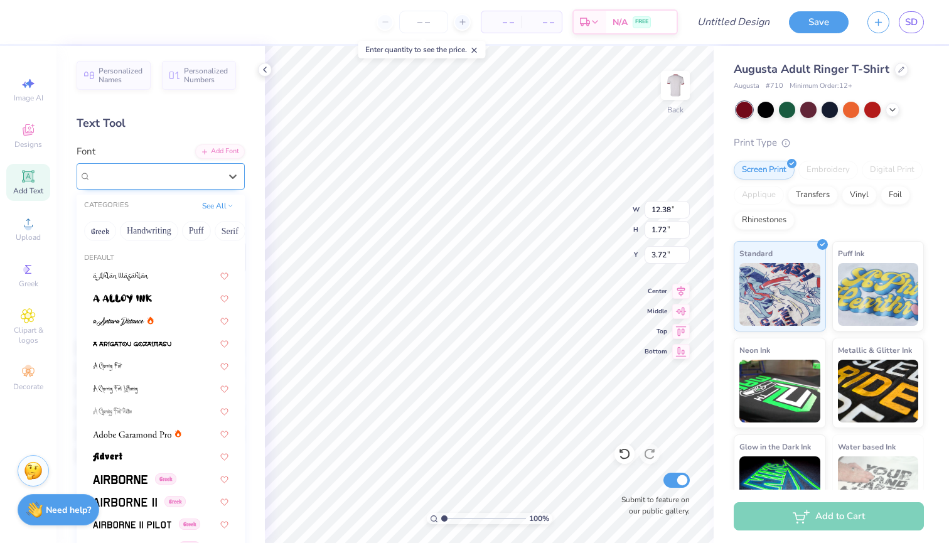
click at [124, 163] on div "Super Dream" at bounding box center [161, 176] width 168 height 26
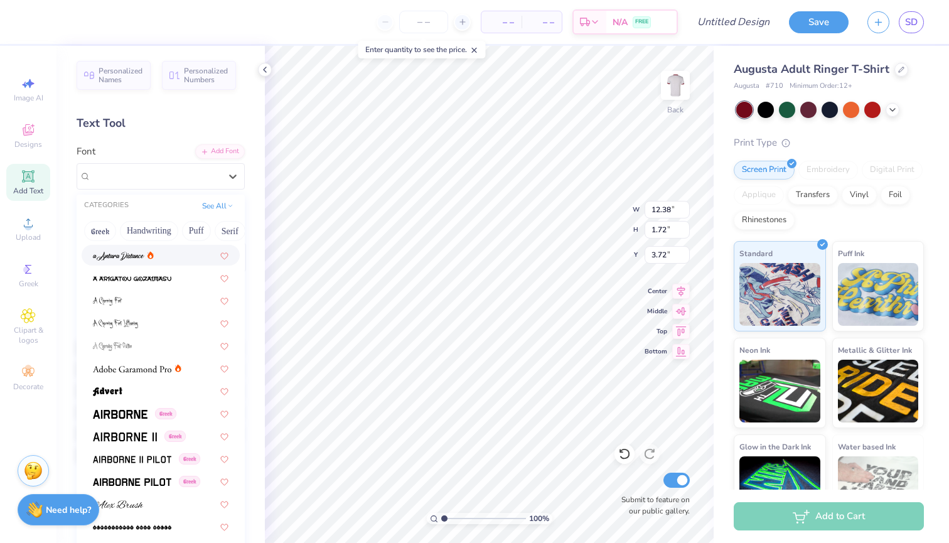
scroll to position [73, 0]
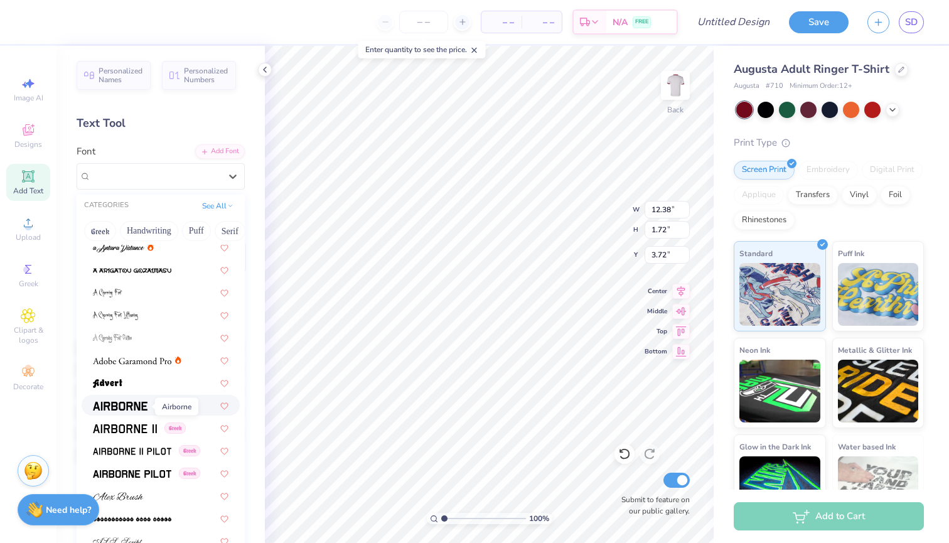
click at [120, 403] on img at bounding box center [120, 406] width 55 height 9
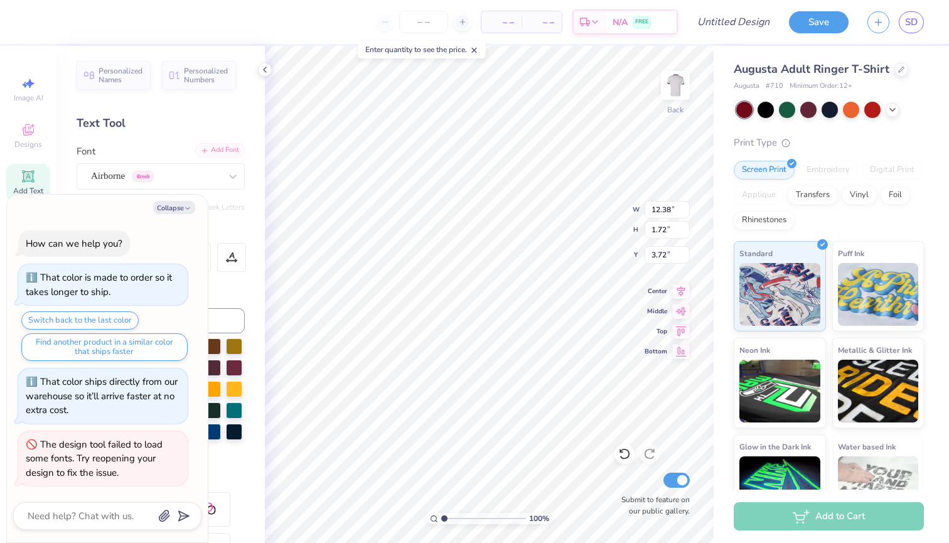
type textarea "x"
type input "1.24"
type input "3.96"
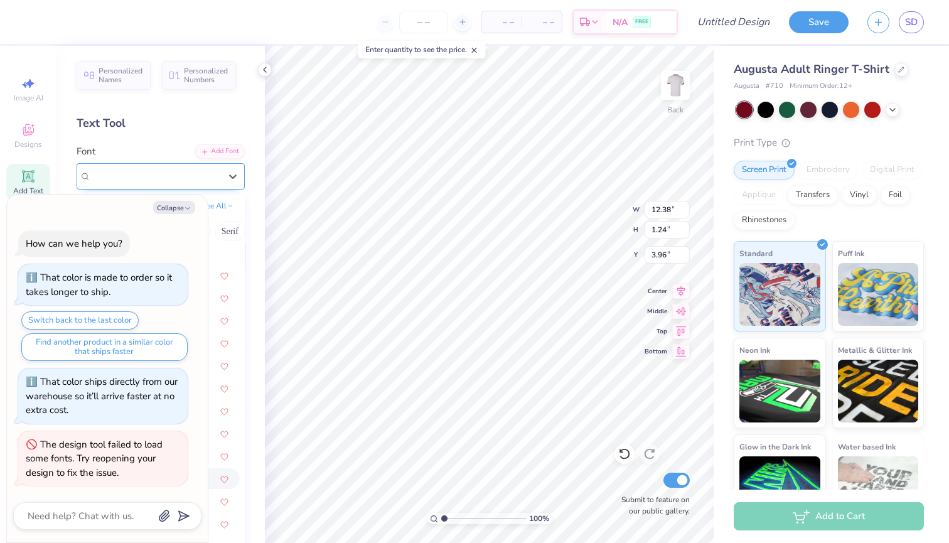
click at [182, 180] on div "Airborne Greek" at bounding box center [156, 175] width 132 height 19
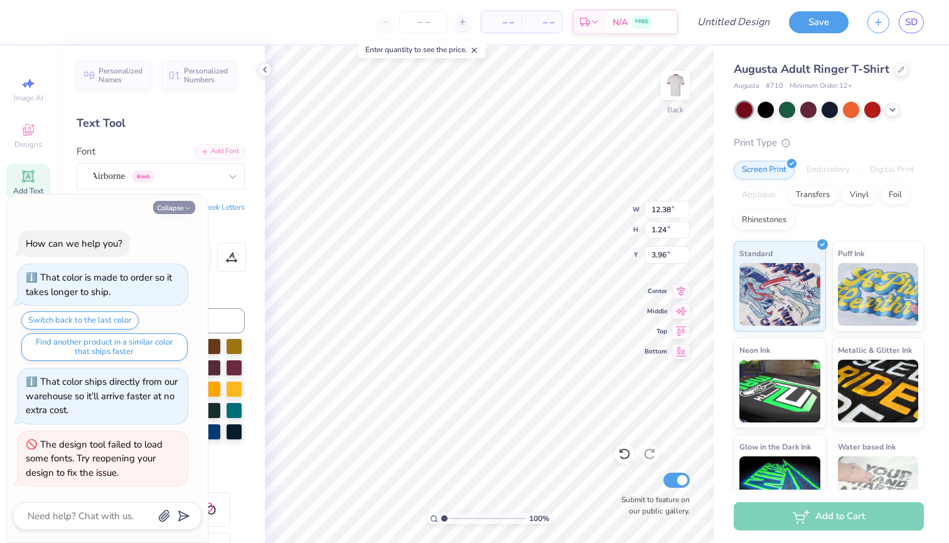
click at [176, 213] on button "Collapse" at bounding box center [174, 207] width 42 height 13
type textarea "x"
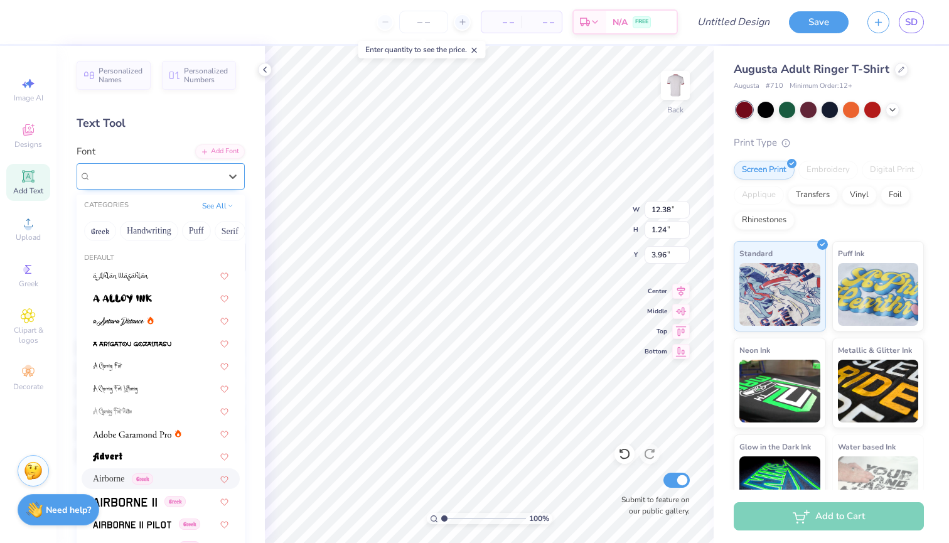
click at [191, 164] on div "Airborne Greek" at bounding box center [161, 176] width 168 height 26
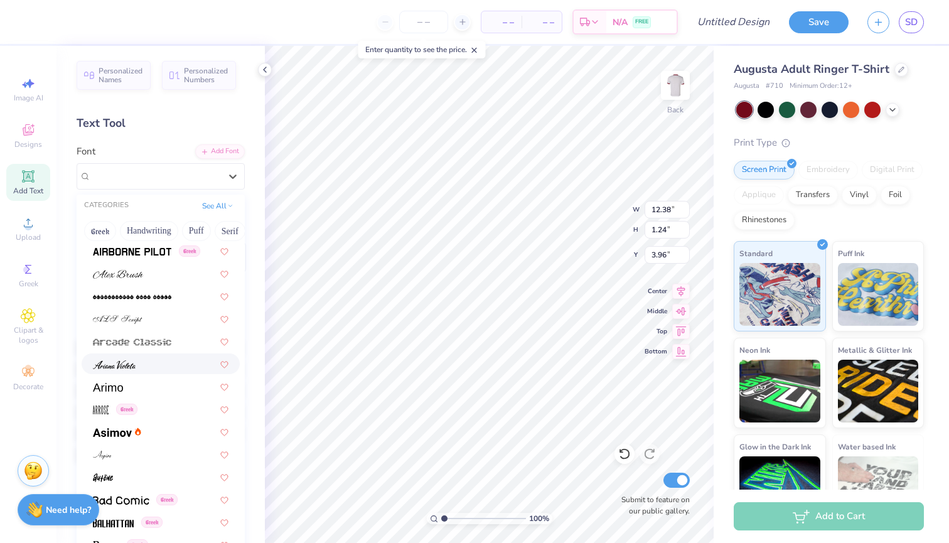
scroll to position [300, 0]
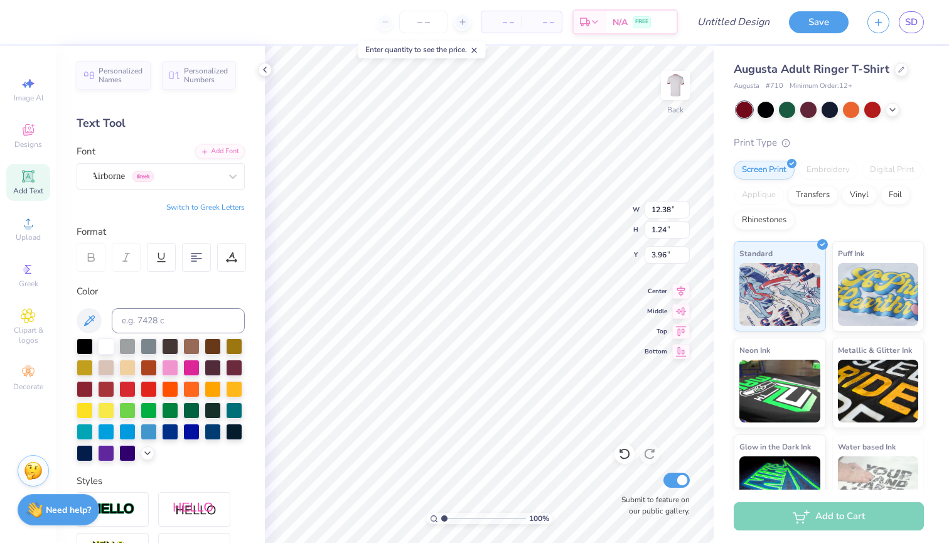
type input "3.92"
type textarea "Happy Camper"
click at [681, 284] on icon at bounding box center [681, 289] width 18 height 15
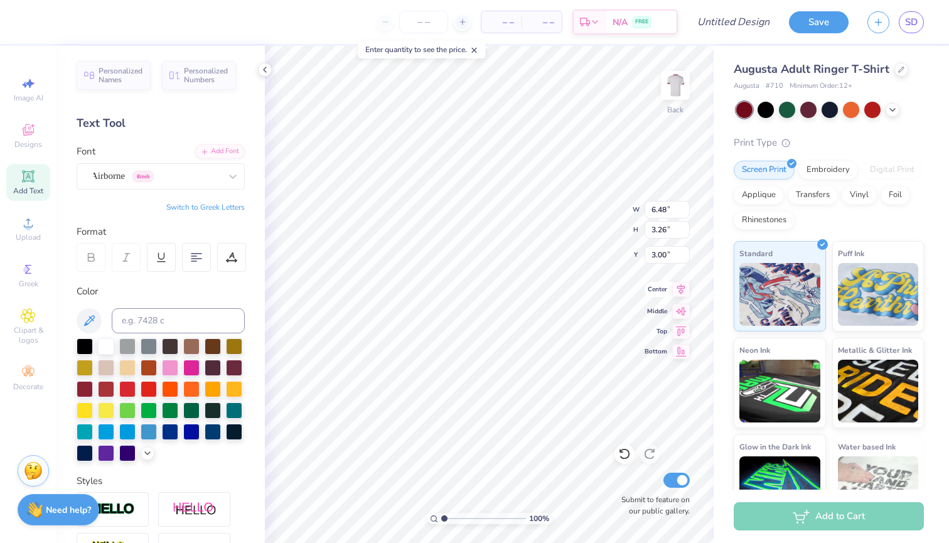
click at [681, 285] on icon at bounding box center [681, 289] width 8 height 11
click at [681, 287] on icon at bounding box center [681, 289] width 18 height 15
click at [679, 314] on icon at bounding box center [681, 309] width 18 height 15
click at [678, 287] on icon at bounding box center [681, 289] width 18 height 15
click at [679, 333] on icon at bounding box center [681, 329] width 18 height 15
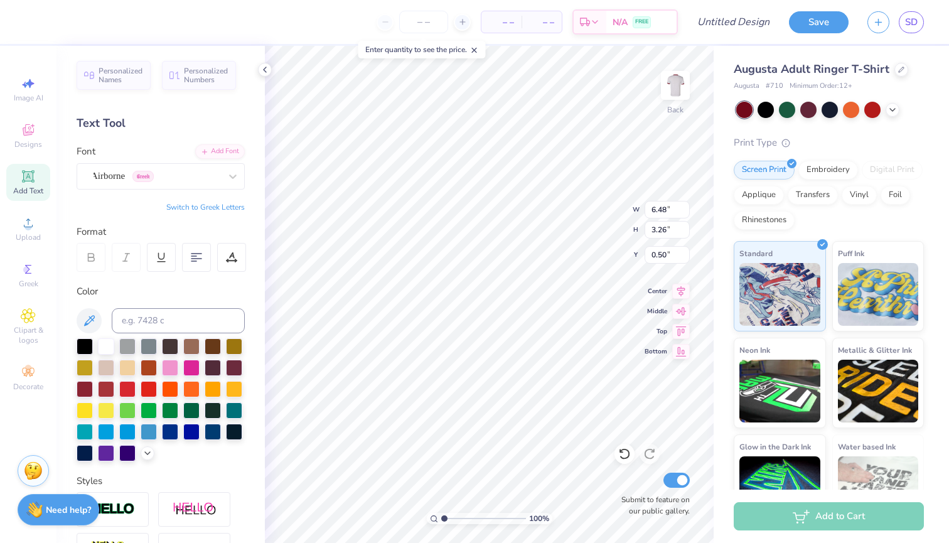
type input "2.35"
type textarea "Happy Camper"
click at [185, 176] on div "Airborne Greek" at bounding box center [156, 175] width 132 height 19
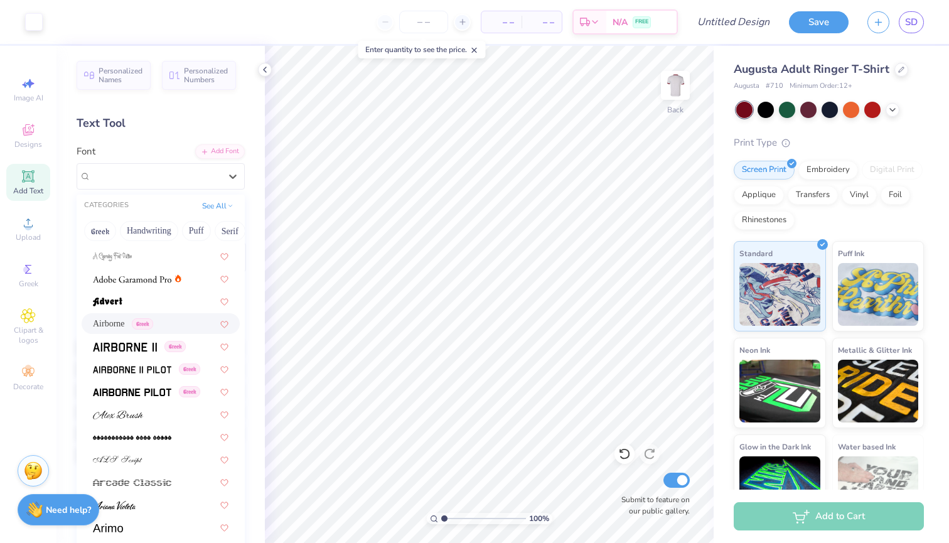
scroll to position [156, 0]
click at [137, 388] on span at bounding box center [132, 390] width 78 height 13
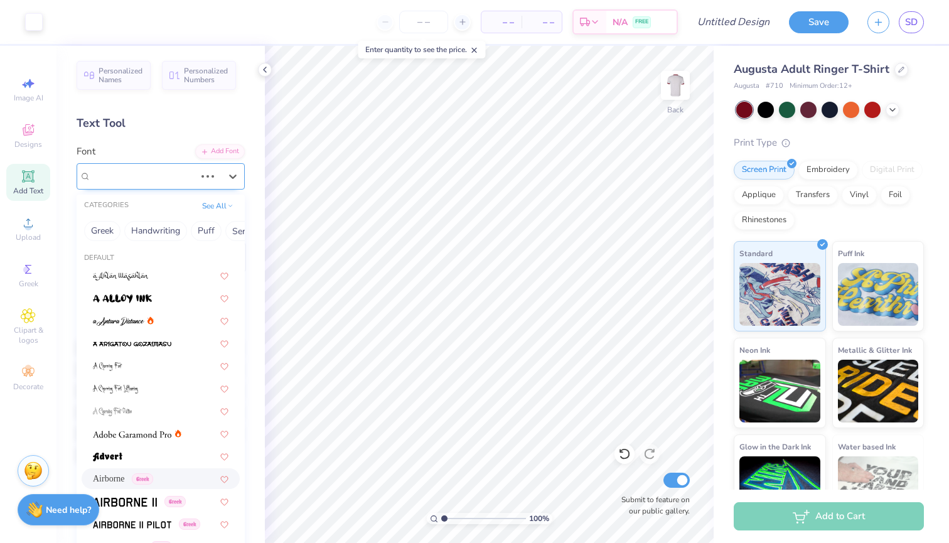
click at [199, 178] on div at bounding box center [207, 176] width 23 height 13
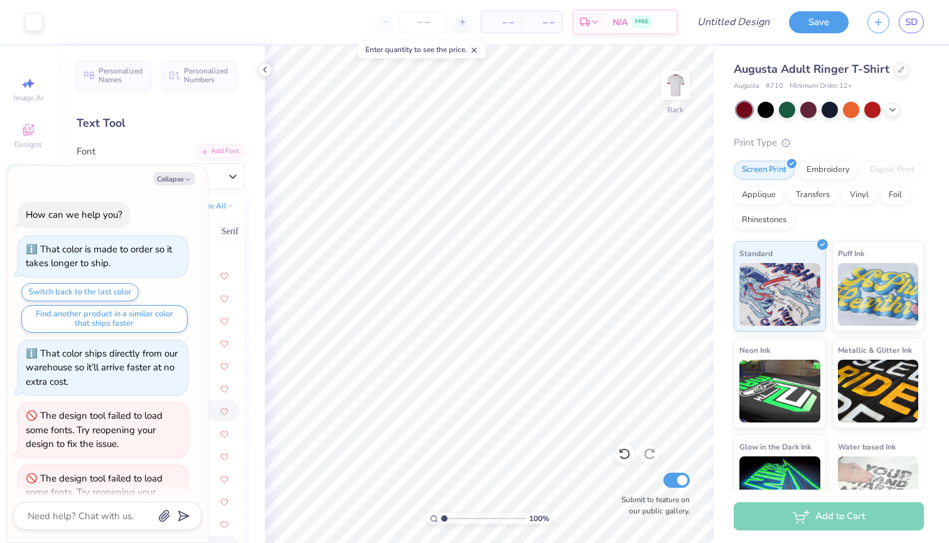
scroll to position [30, 0]
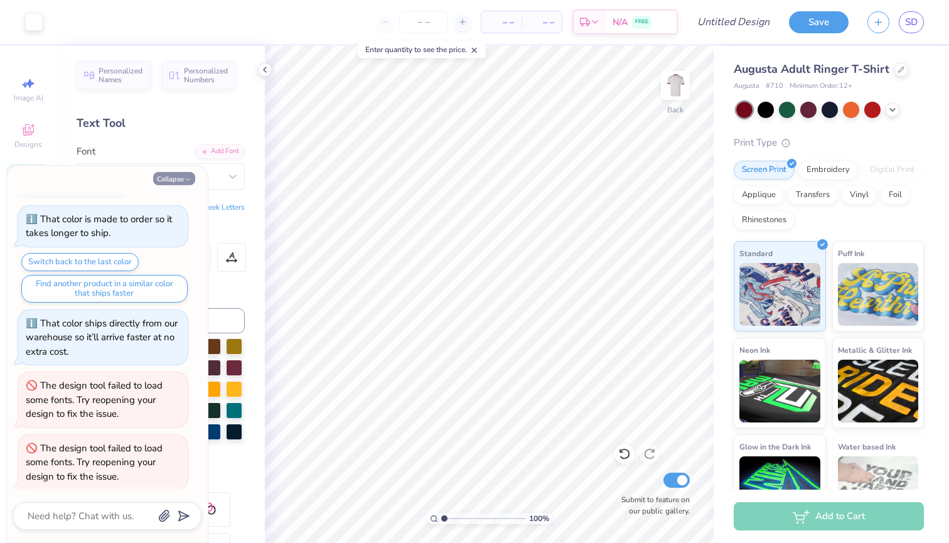
click at [188, 180] on polyline "button" at bounding box center [188, 180] width 4 height 2
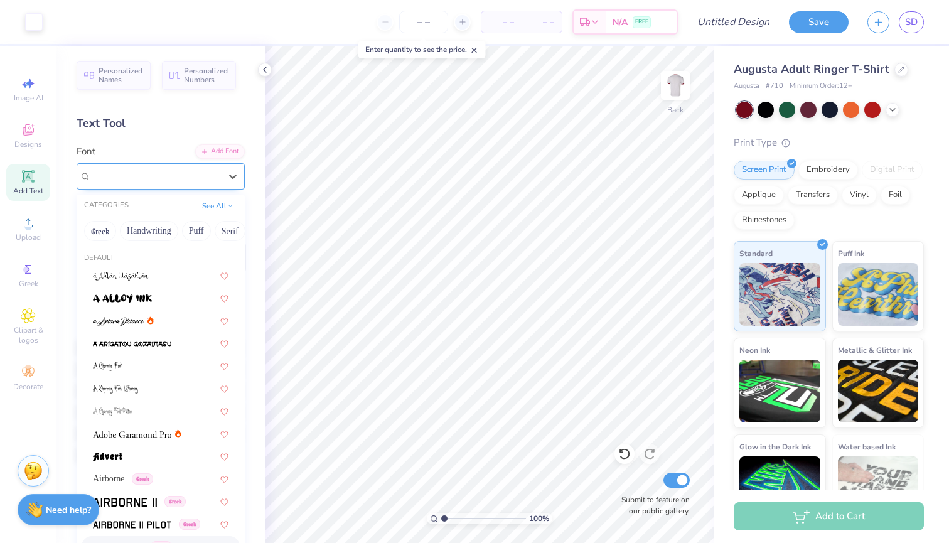
click at [187, 169] on div "Airborne Pilot Greek" at bounding box center [156, 175] width 132 height 19
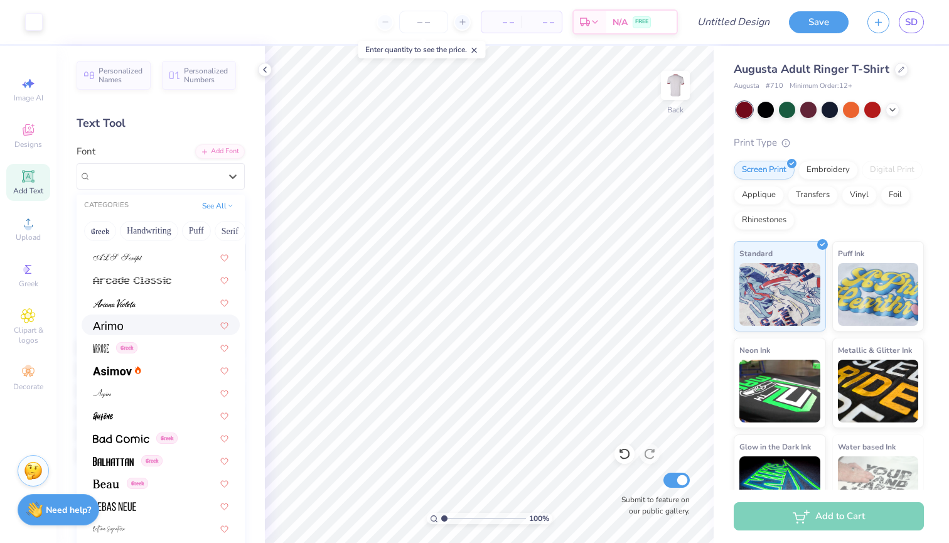
scroll to position [377, 0]
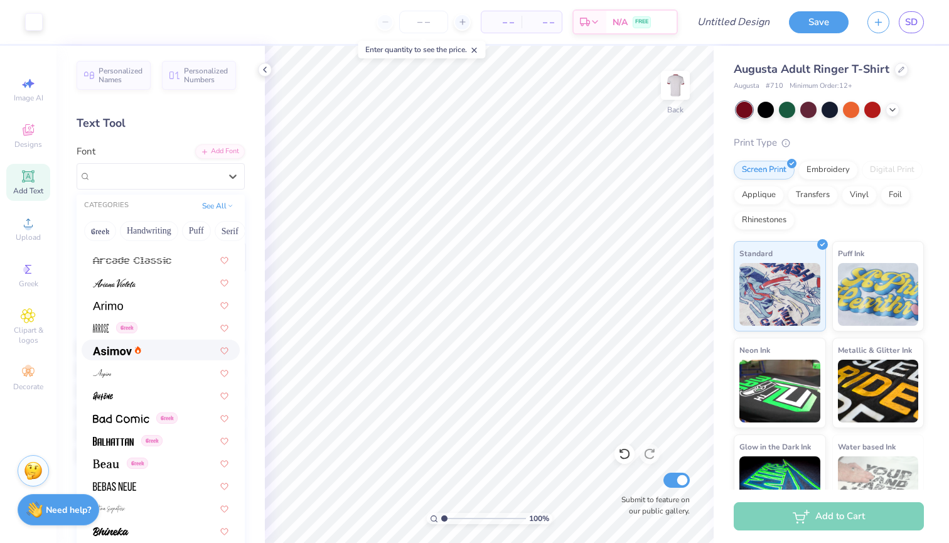
click at [164, 358] on div at bounding box center [161, 349] width 158 height 21
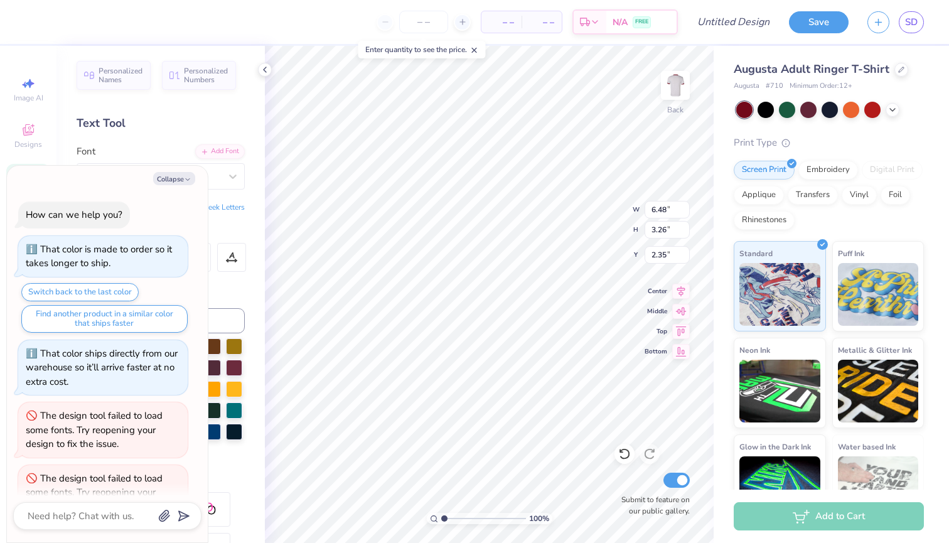
scroll to position [92, 0]
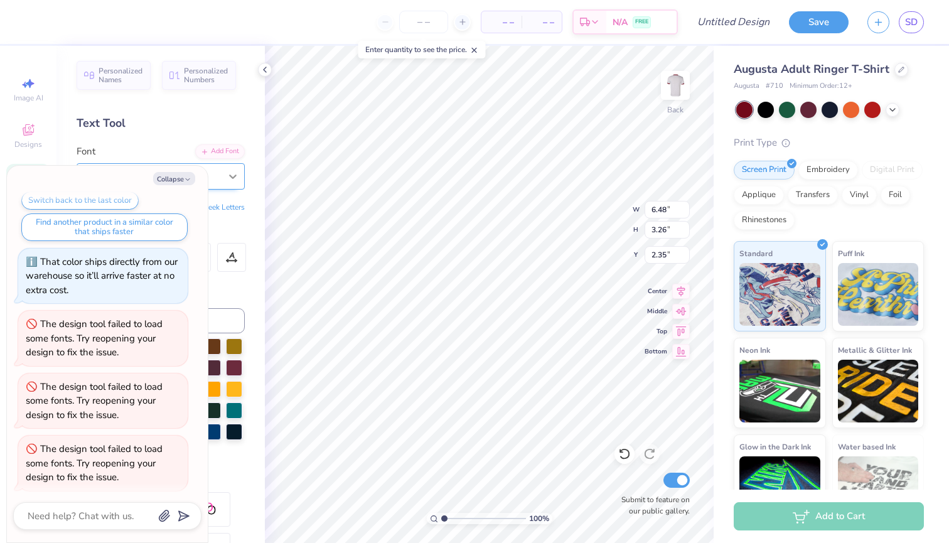
click at [227, 169] on div at bounding box center [232, 176] width 23 height 23
click at [185, 178] on icon "button" at bounding box center [188, 180] width 8 height 8
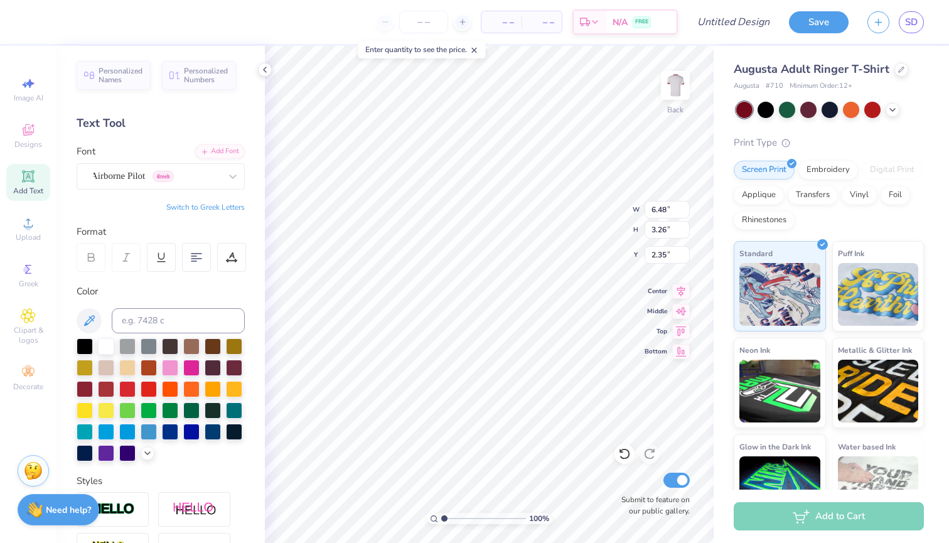
type textarea "x"
click at [172, 174] on button "Collapse" at bounding box center [174, 178] width 42 height 13
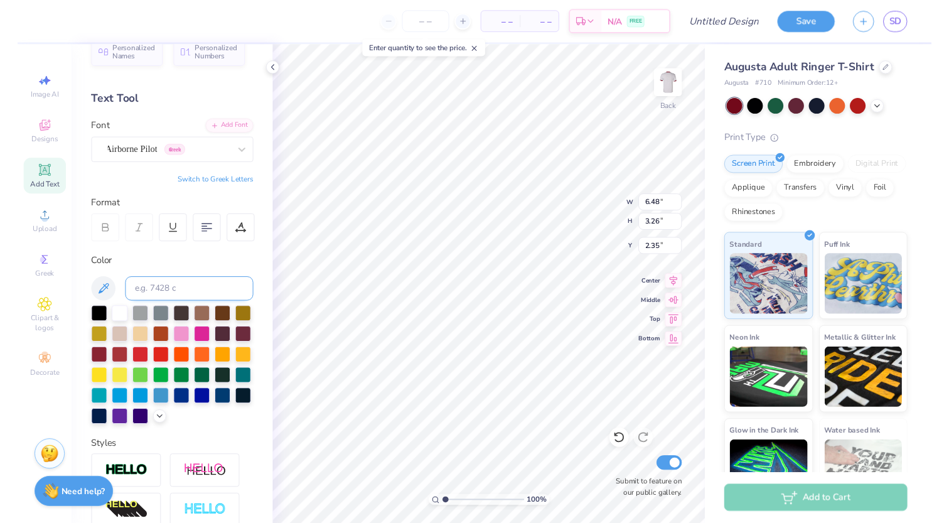
scroll to position [26, 0]
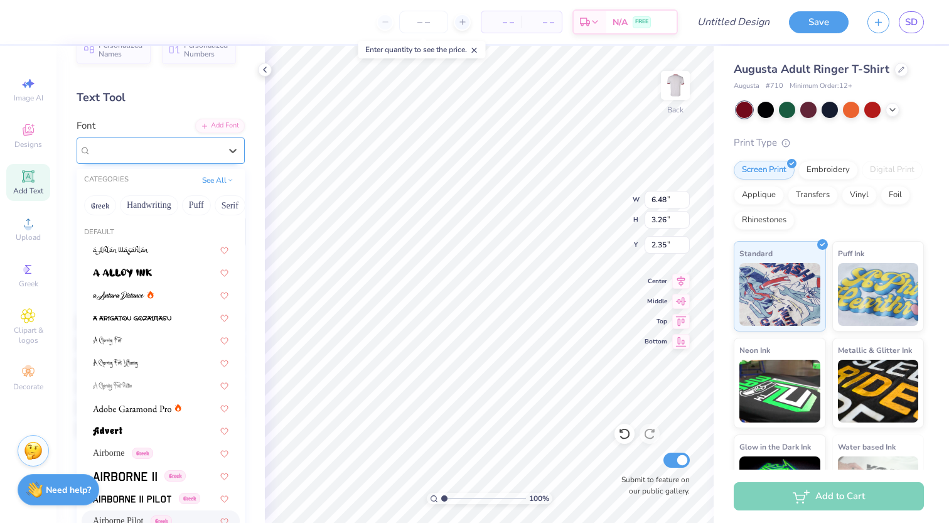
click at [210, 154] on div "Airborne Pilot Greek" at bounding box center [156, 150] width 132 height 19
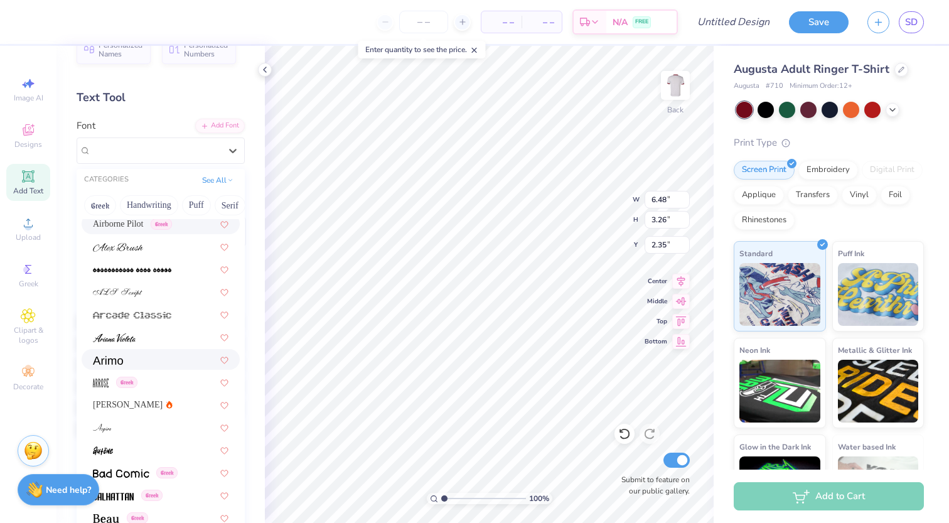
scroll to position [299, 0]
click at [168, 363] on div at bounding box center [161, 356] width 136 height 13
